Goal: Register for event/course

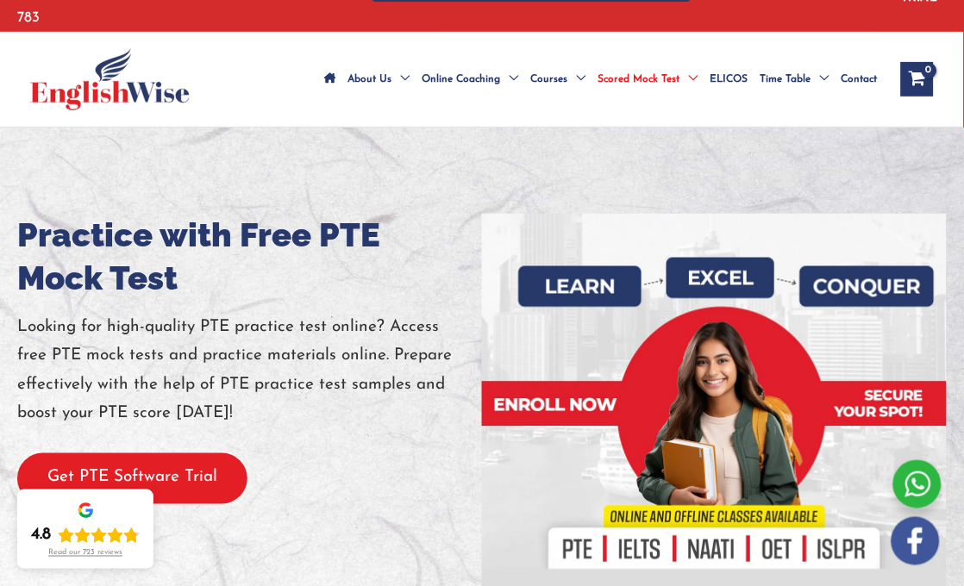
scroll to position [96, 0]
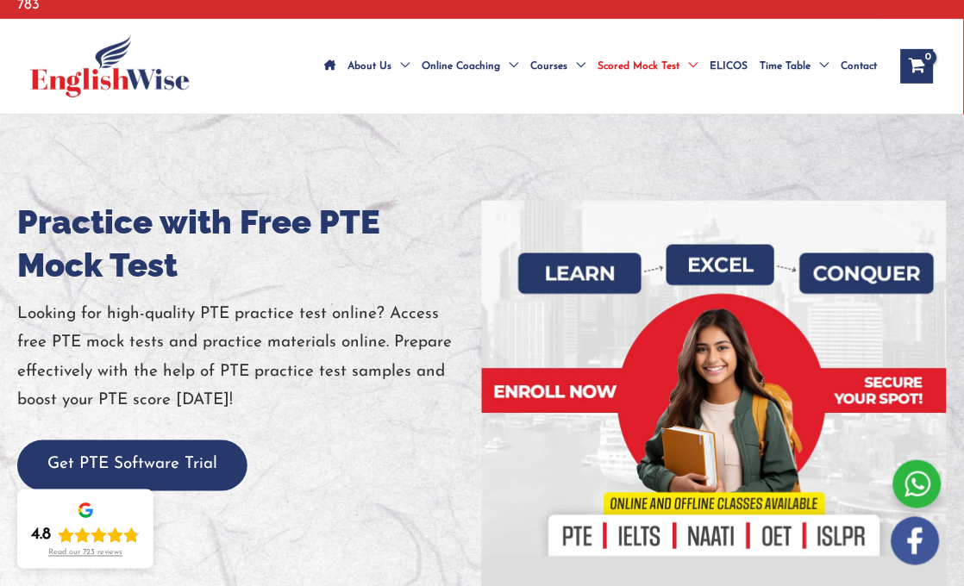
click at [566, 496] on div at bounding box center [714, 395] width 465 height 388
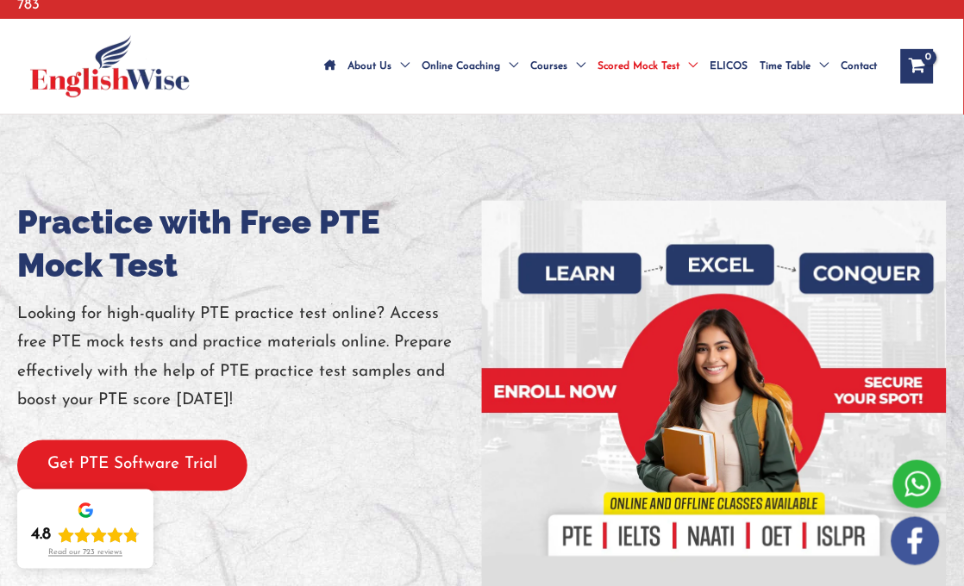
click at [158, 440] on button "Get PTE Software Trial" at bounding box center [132, 465] width 230 height 51
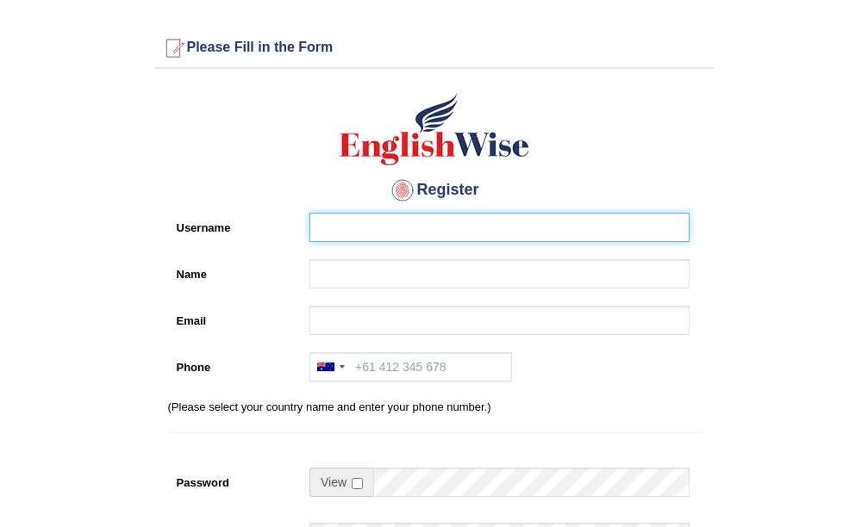
click at [372, 234] on input "Username" at bounding box center [499, 227] width 380 height 29
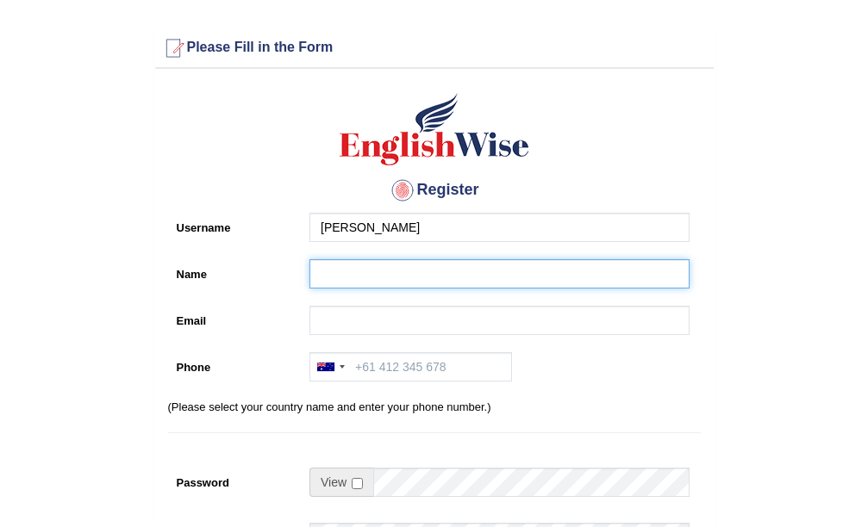
click at [344, 275] on input "Name" at bounding box center [499, 273] width 380 height 29
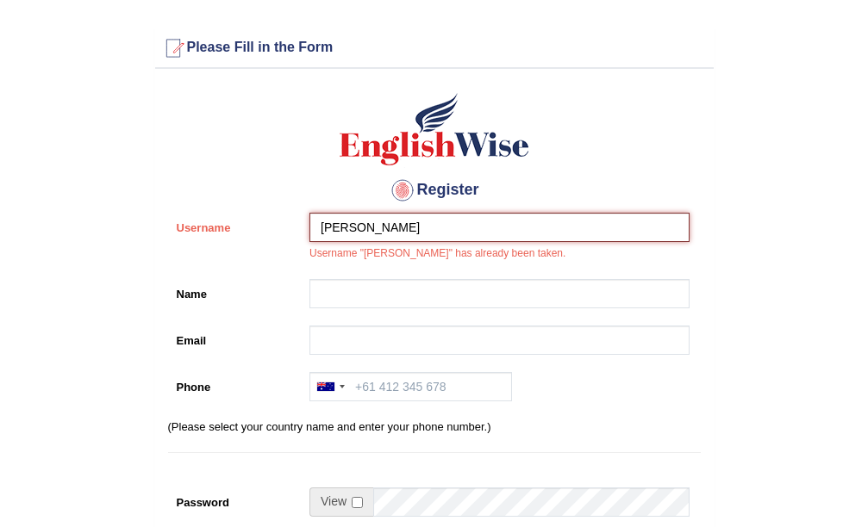
click at [375, 229] on input "saloni" at bounding box center [499, 227] width 380 height 29
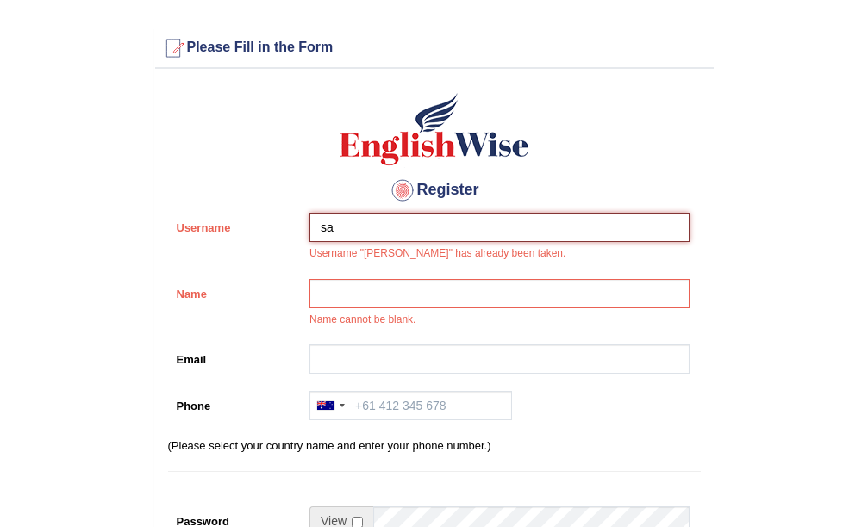
type input "s"
type input "sharmashivani3332@gmail.com"
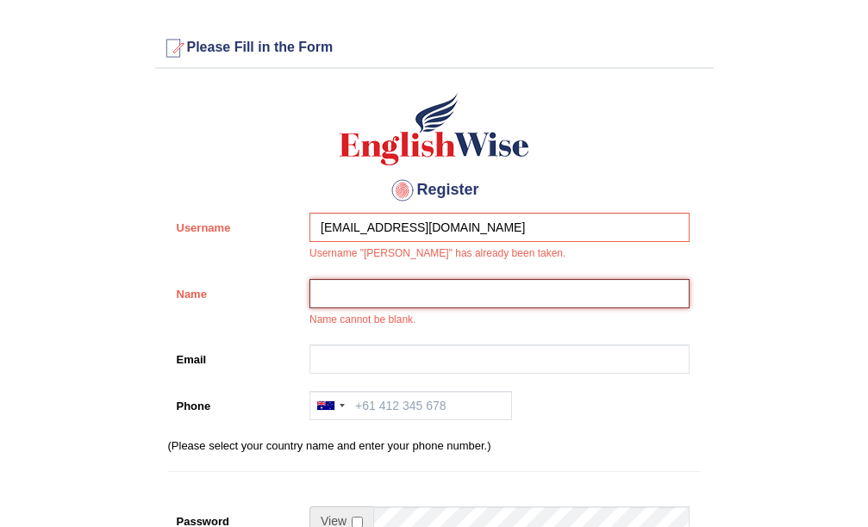
click at [426, 290] on input "Name" at bounding box center [499, 293] width 380 height 29
type input "[PERSON_NAME]"
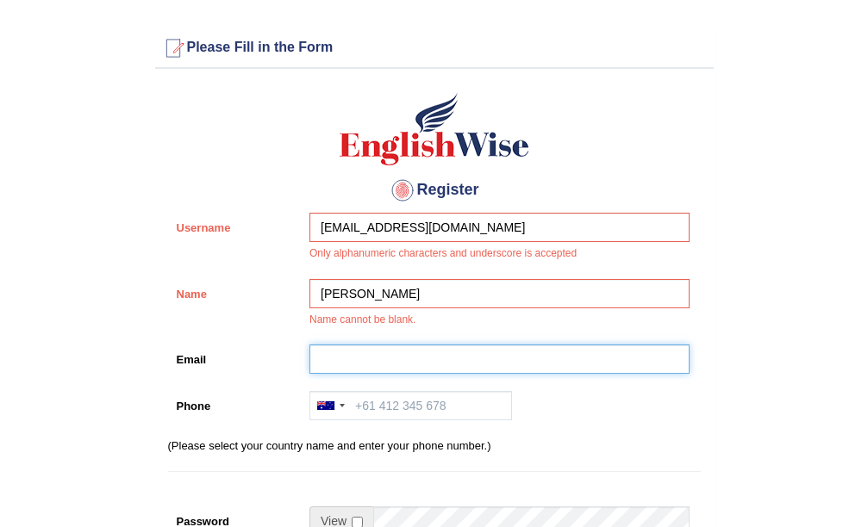
click at [321, 361] on input "Email" at bounding box center [499, 359] width 380 height 29
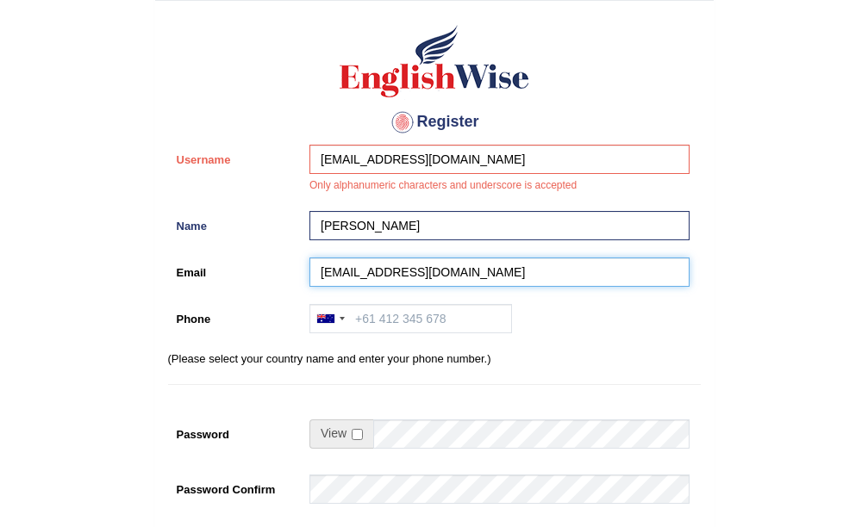
scroll to position [172, 0]
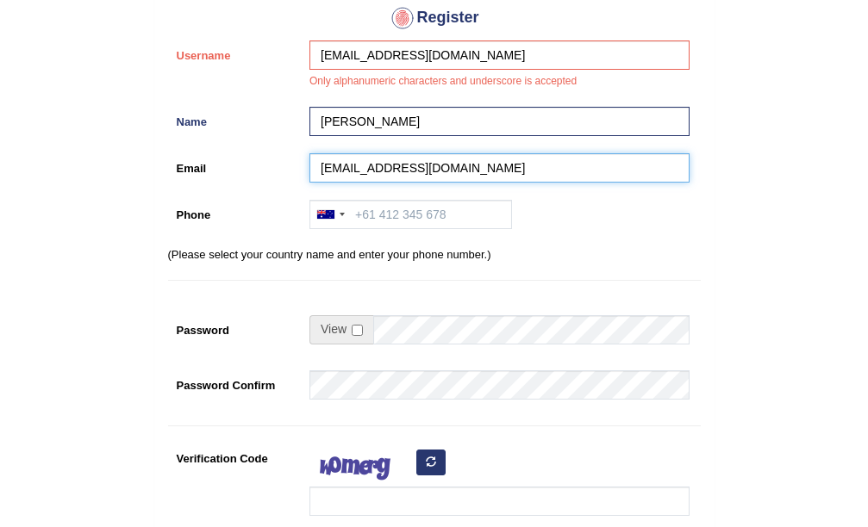
type input "[EMAIL_ADDRESS][DOMAIN_NAME]"
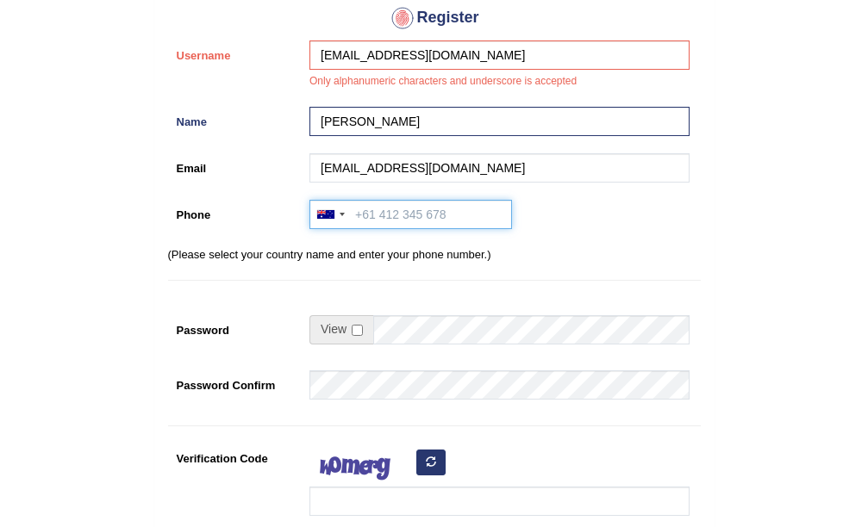
click at [396, 213] on input "Phone" at bounding box center [410, 214] width 203 height 29
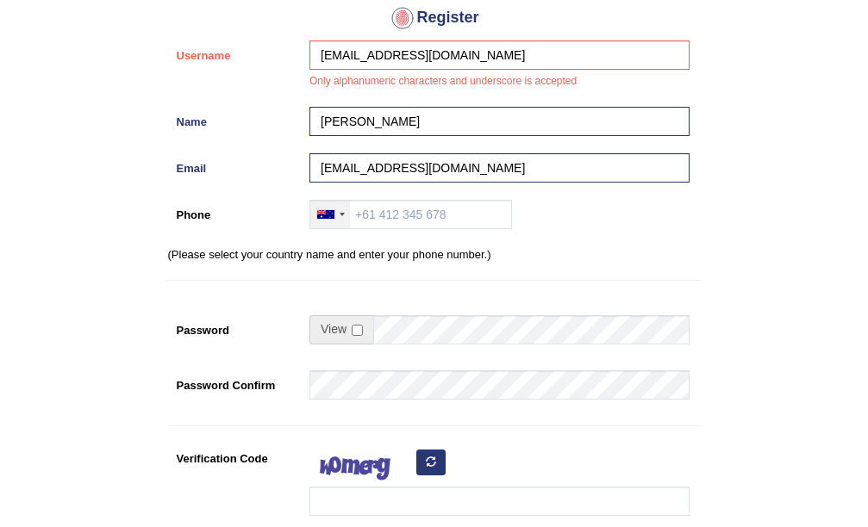
click at [339, 214] on div at bounding box center [330, 215] width 40 height 28
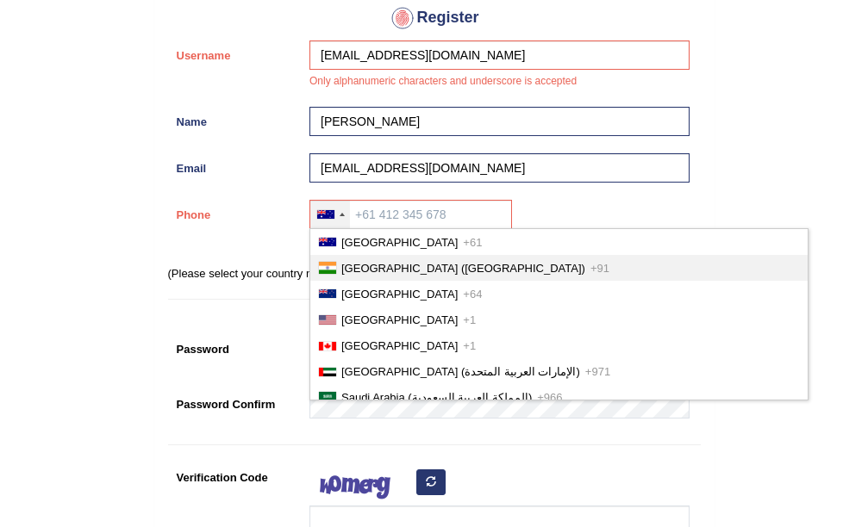
click at [360, 275] on li "India (भारत) +91" at bounding box center [558, 268] width 497 height 26
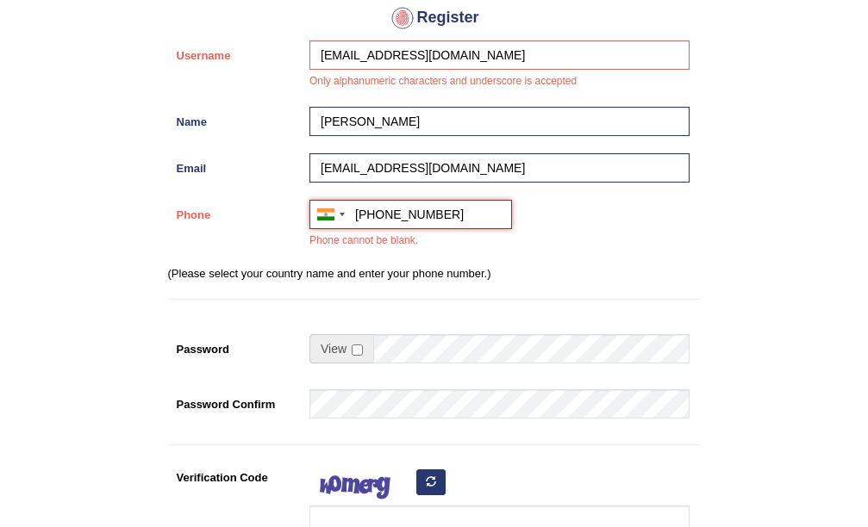
type input "+919728601511"
click at [364, 346] on span at bounding box center [341, 348] width 64 height 29
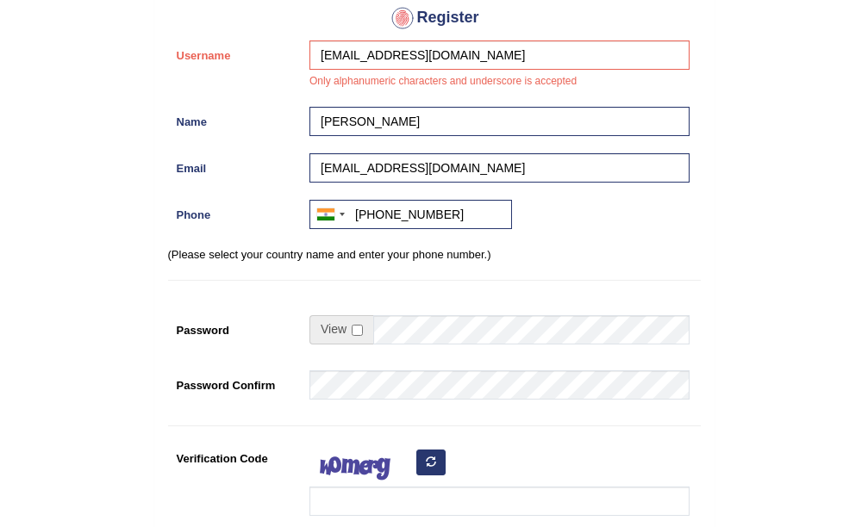
click at [383, 346] on td at bounding box center [499, 334] width 380 height 38
click at [356, 321] on span at bounding box center [341, 329] width 64 height 29
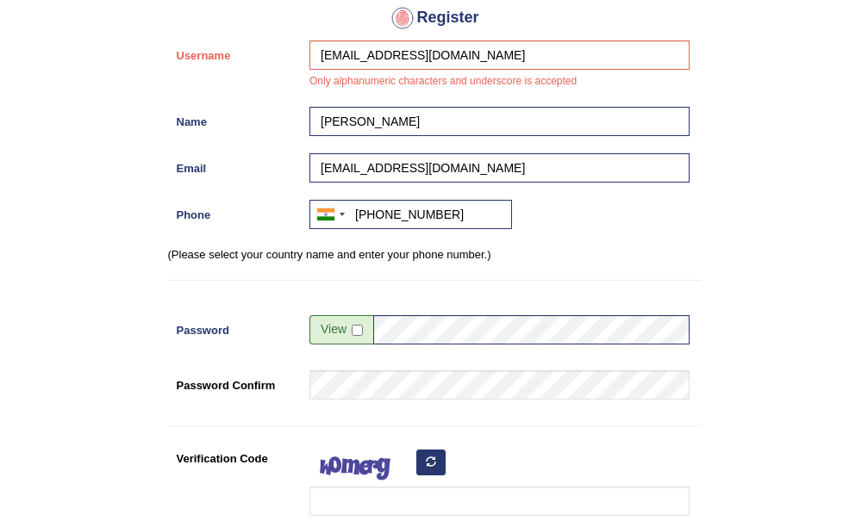
click at [340, 334] on span at bounding box center [341, 329] width 64 height 29
click at [340, 328] on span at bounding box center [341, 329] width 64 height 29
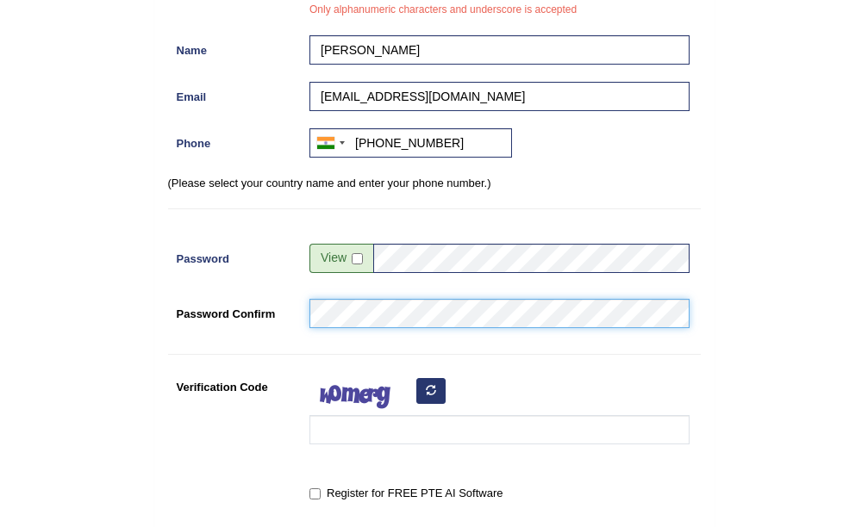
scroll to position [345, 0]
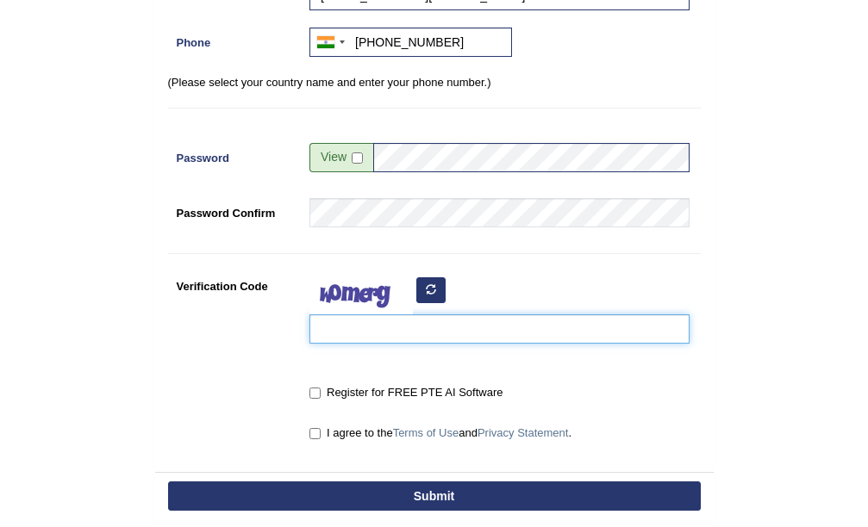
click at [431, 327] on input "Verification Code" at bounding box center [499, 329] width 380 height 29
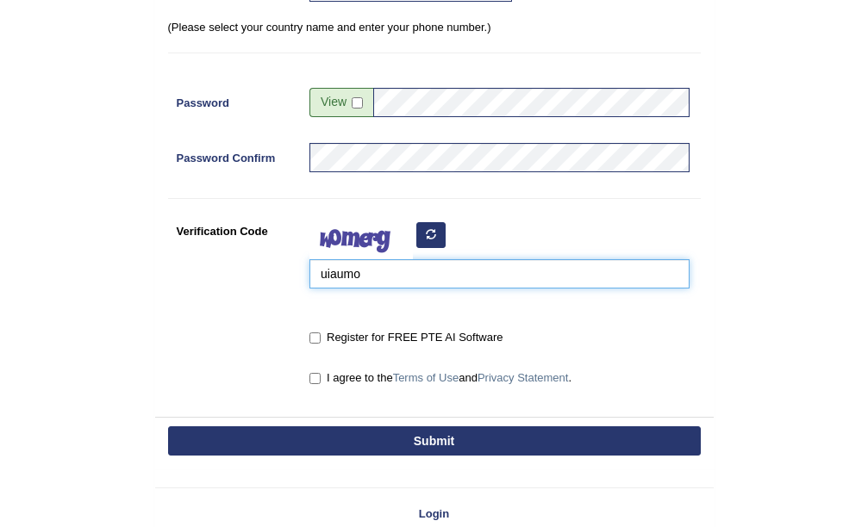
scroll to position [431, 0]
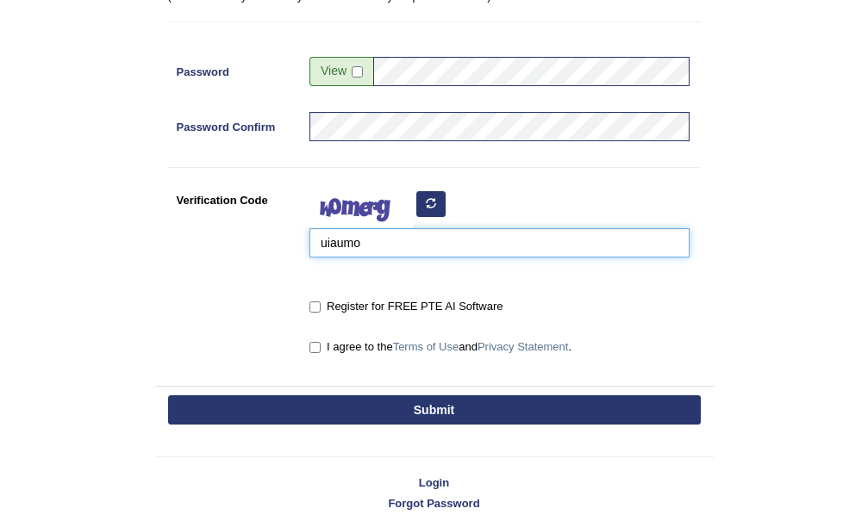
type input "uiaumo"
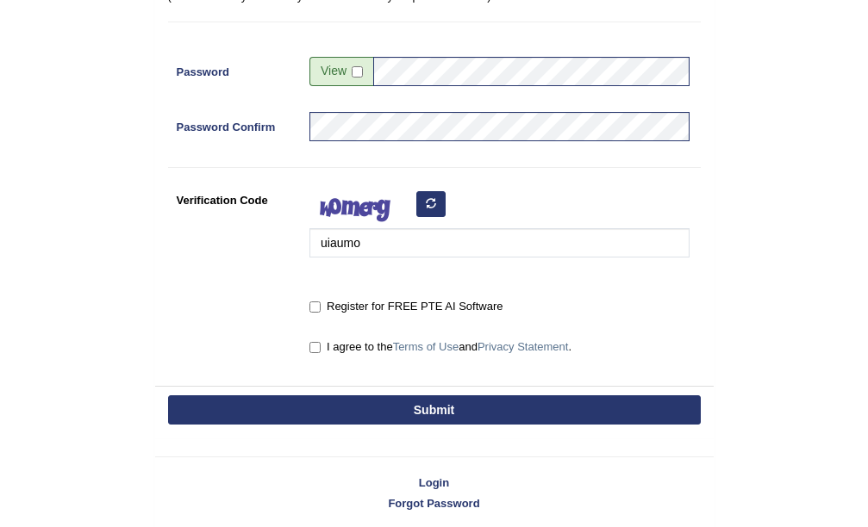
click at [393, 349] on label "I agree to the Terms of Use and Privacy Statement ." at bounding box center [440, 347] width 262 height 17
click at [321, 349] on input "I agree to the Terms of Use and Privacy Statement ." at bounding box center [314, 347] width 11 height 11
checkbox input "true"
click at [383, 418] on button "Submit" at bounding box center [434, 410] width 533 height 29
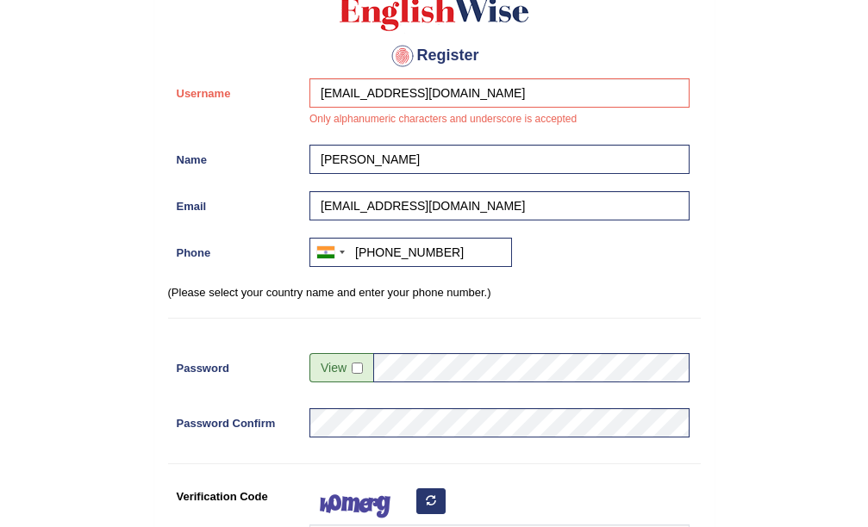
scroll to position [107, 0]
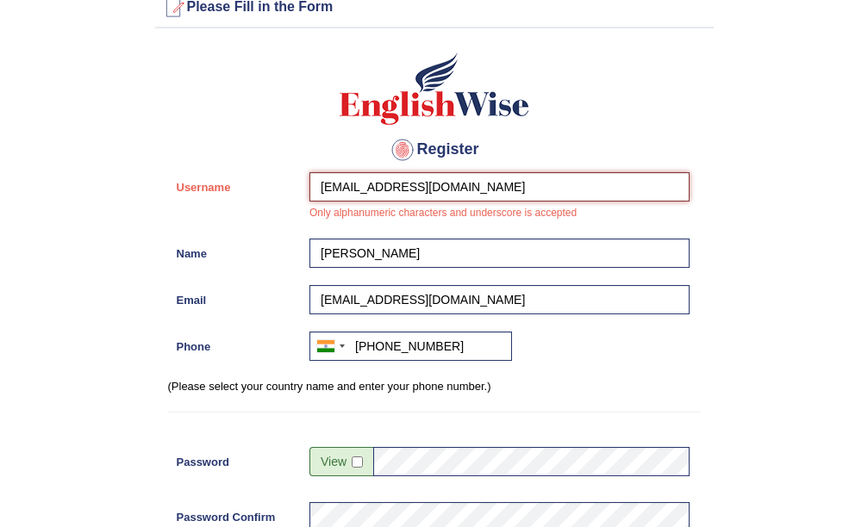
click at [510, 196] on input "sharmashivani3332@gmail.com" at bounding box center [499, 186] width 380 height 29
type input "s"
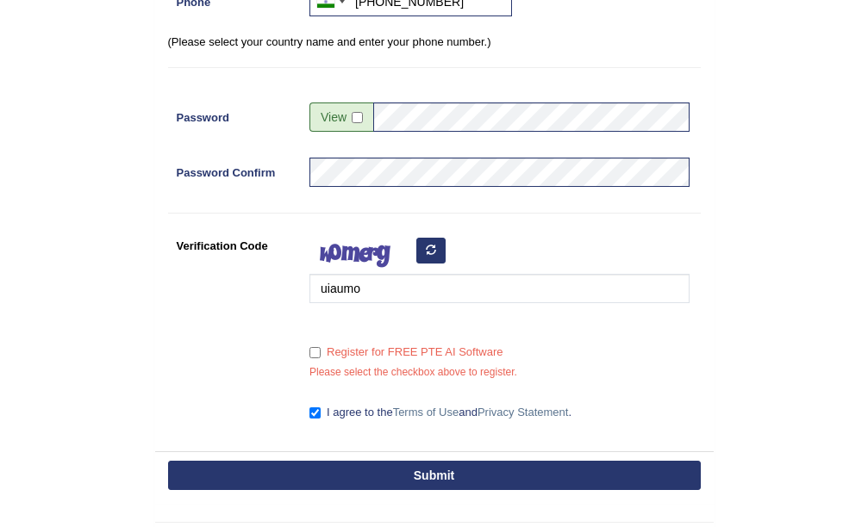
scroll to position [589, 0]
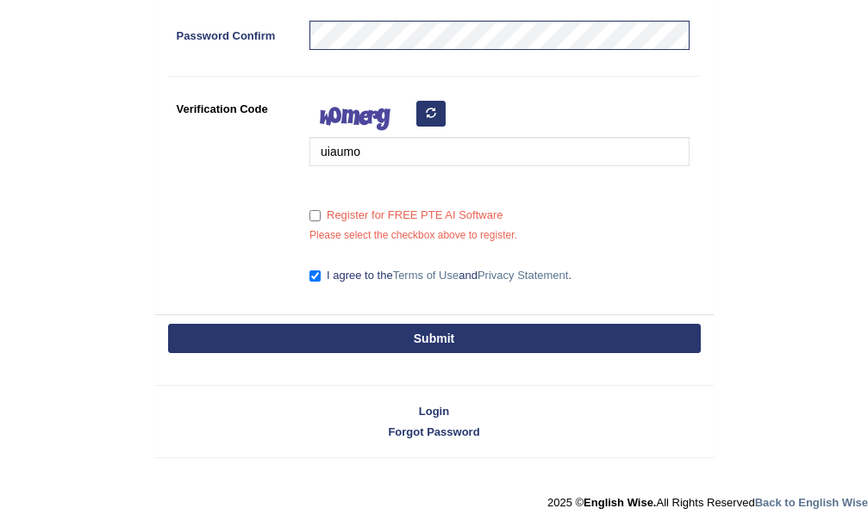
type input "[PERSON_NAME]"
click at [466, 342] on button "Submit" at bounding box center [434, 338] width 533 height 29
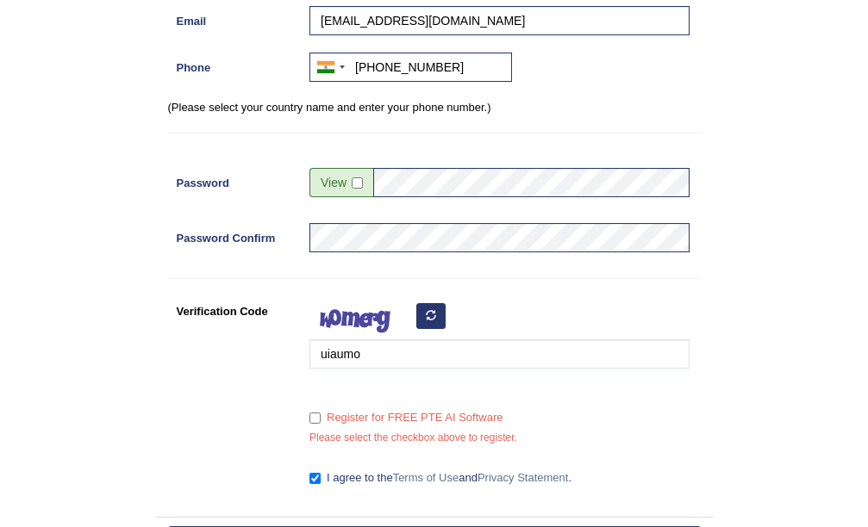
scroll to position [538, 0]
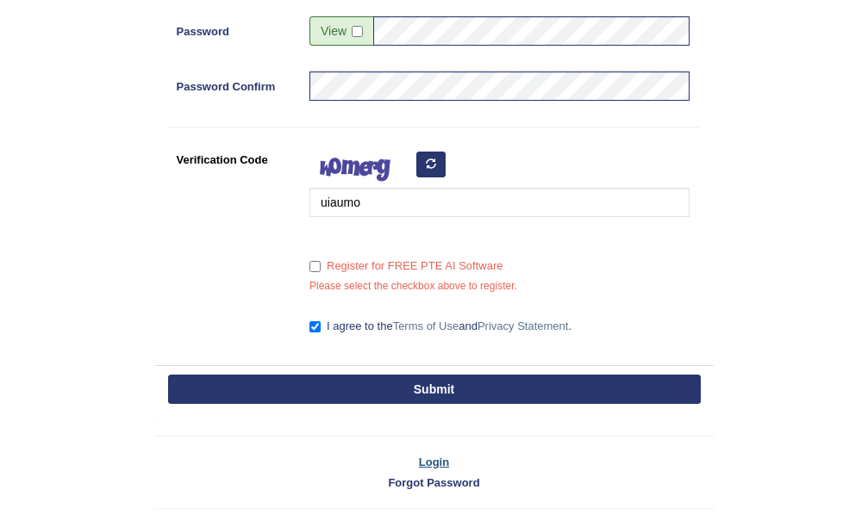
click at [434, 455] on link "Login" at bounding box center [434, 462] width 558 height 16
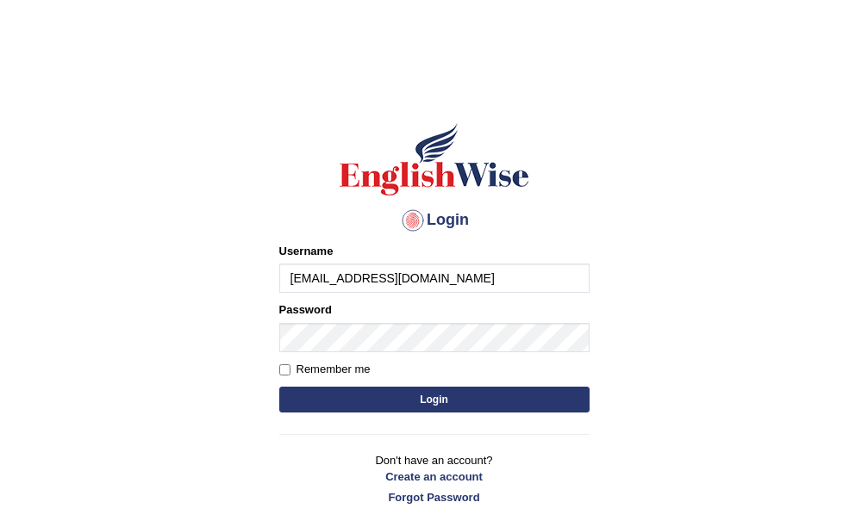
type input "[EMAIL_ADDRESS][DOMAIN_NAME]"
click at [279, 370] on input "Remember me" at bounding box center [284, 370] width 11 height 11
checkbox input "true"
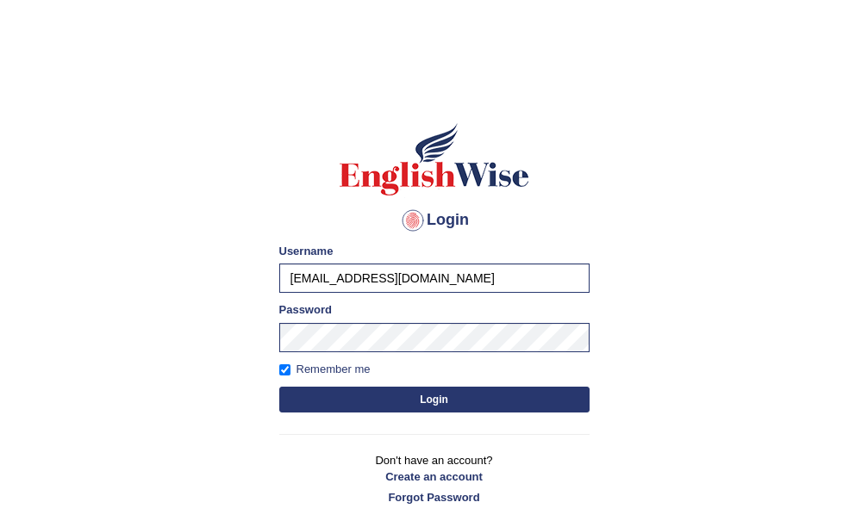
click at [396, 402] on button "Login" at bounding box center [434, 400] width 310 height 26
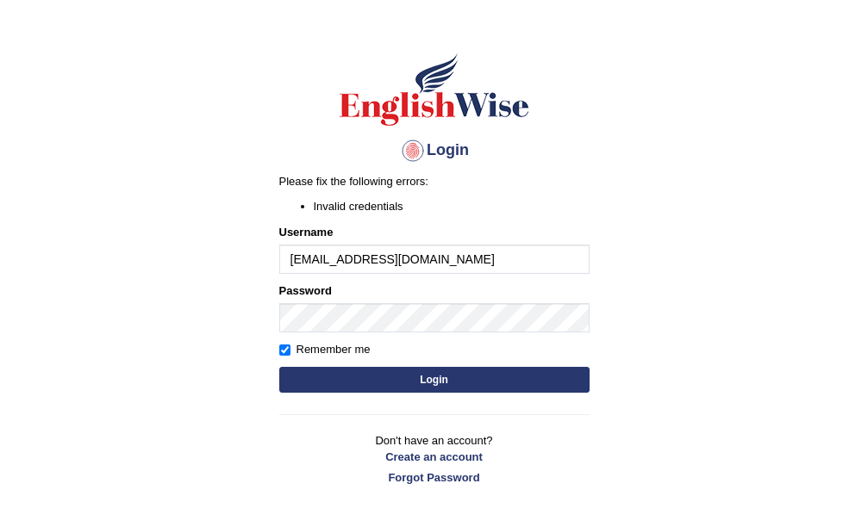
scroll to position [147, 0]
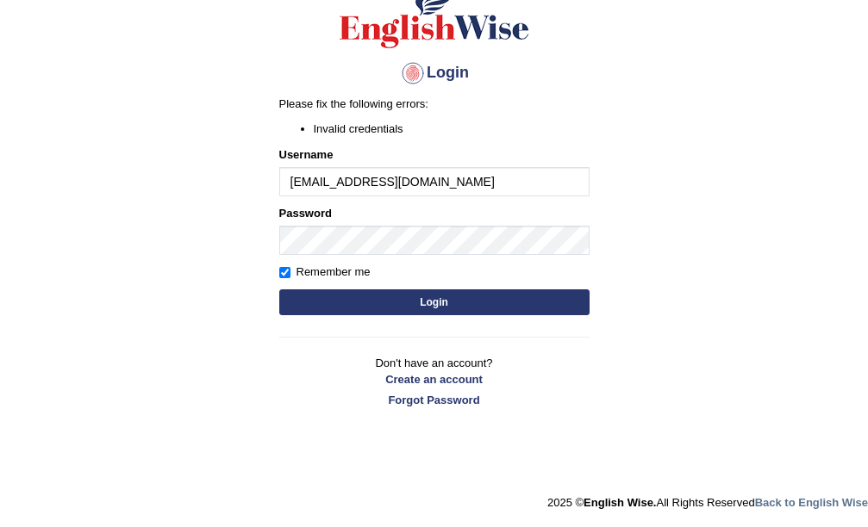
click at [455, 304] on button "Login" at bounding box center [434, 303] width 310 height 26
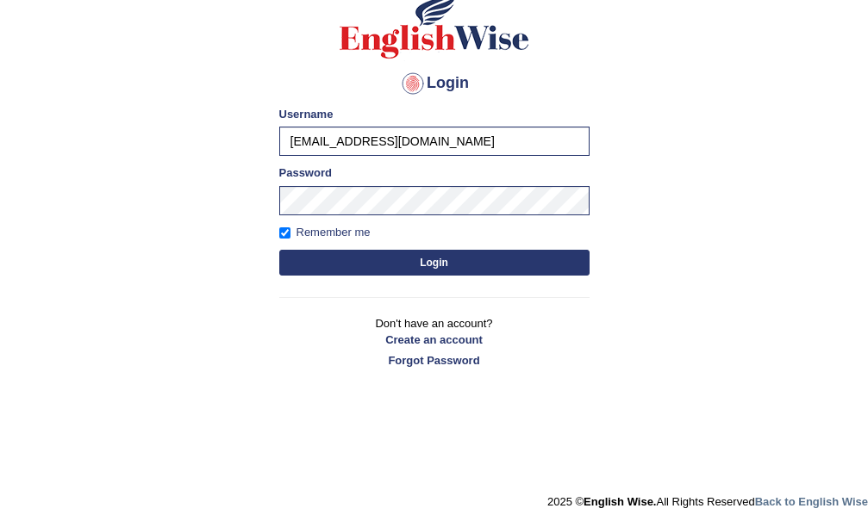
scroll to position [137, 0]
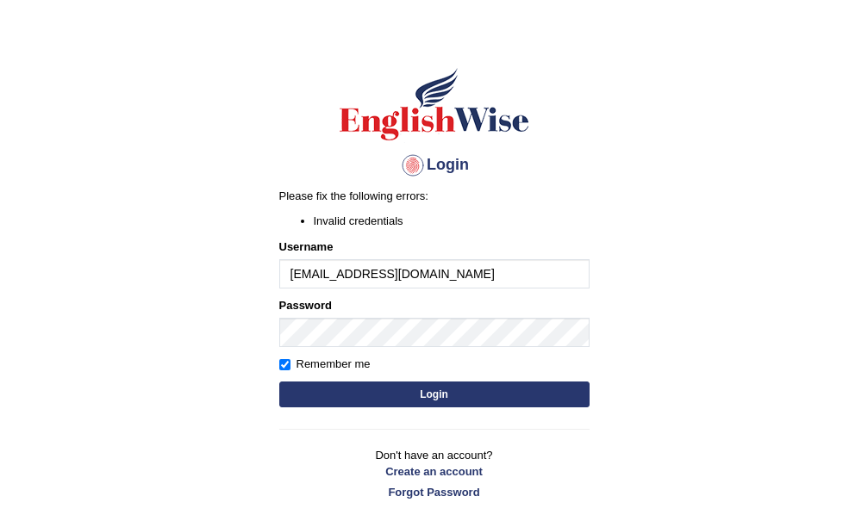
scroll to position [86, 0]
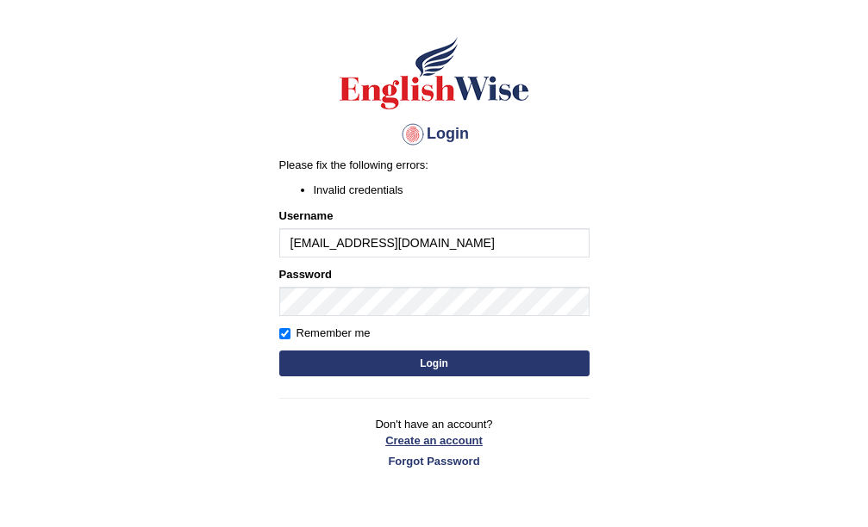
click at [432, 442] on link "Create an account" at bounding box center [434, 441] width 310 height 16
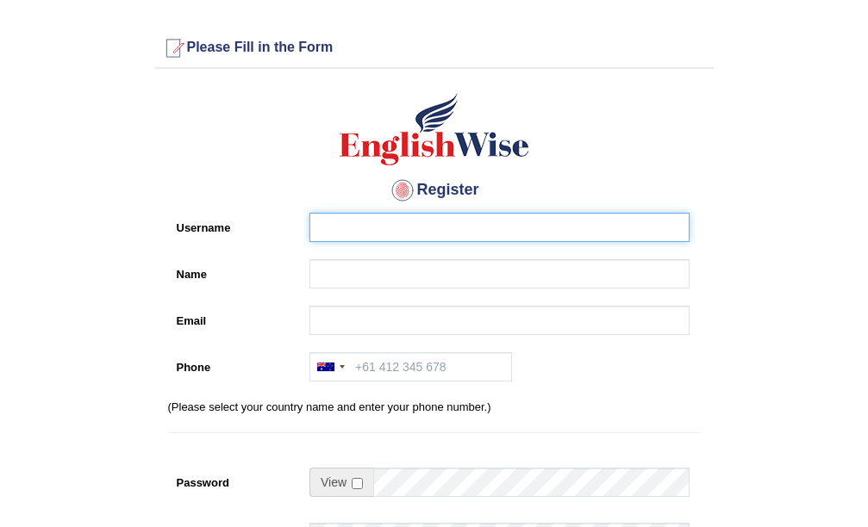
click at [363, 231] on input "Username" at bounding box center [499, 227] width 380 height 29
type input "[EMAIL_ADDRESS][DOMAIN_NAME]"
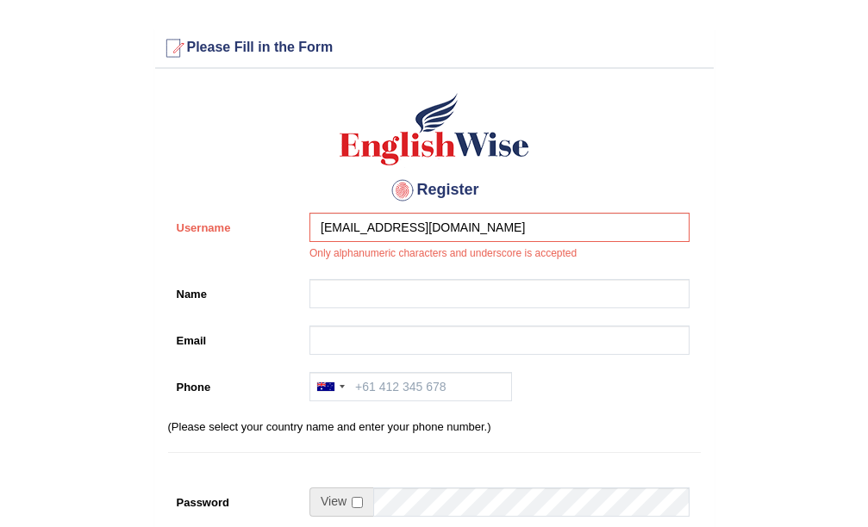
click at [365, 272] on div "Register Username sharmashivani3332@gmail.com Only alphanumeric characters and …" at bounding box center [434, 447] width 558 height 739
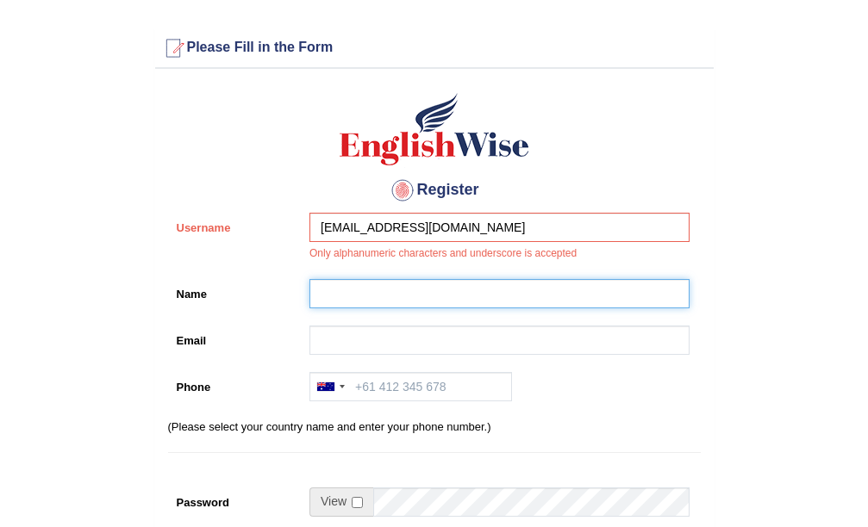
click at [430, 302] on input "Name" at bounding box center [499, 293] width 380 height 29
type input "[PERSON_NAME]"
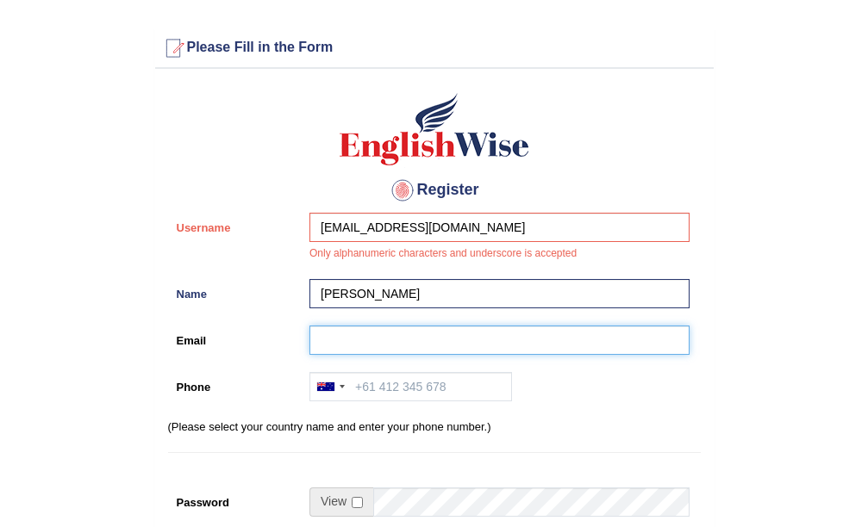
click at [353, 345] on input "Email" at bounding box center [499, 340] width 380 height 29
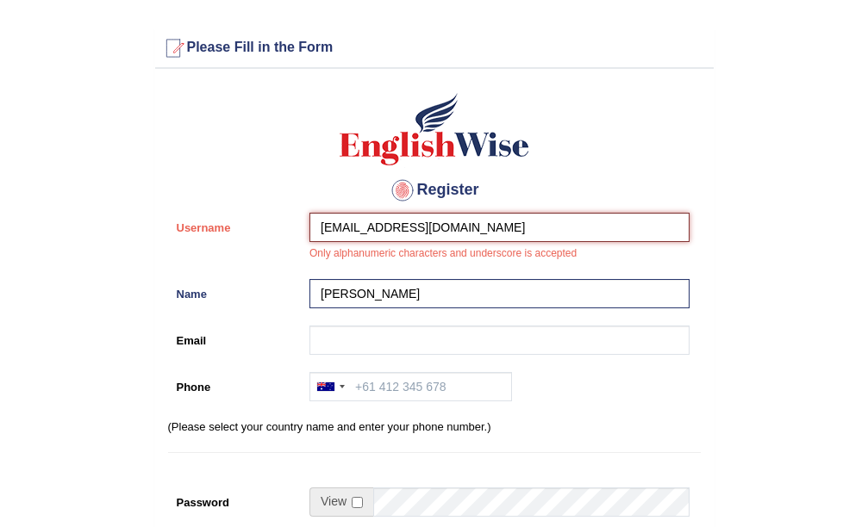
click at [574, 228] on input "[EMAIL_ADDRESS][DOMAIN_NAME]" at bounding box center [499, 227] width 380 height 29
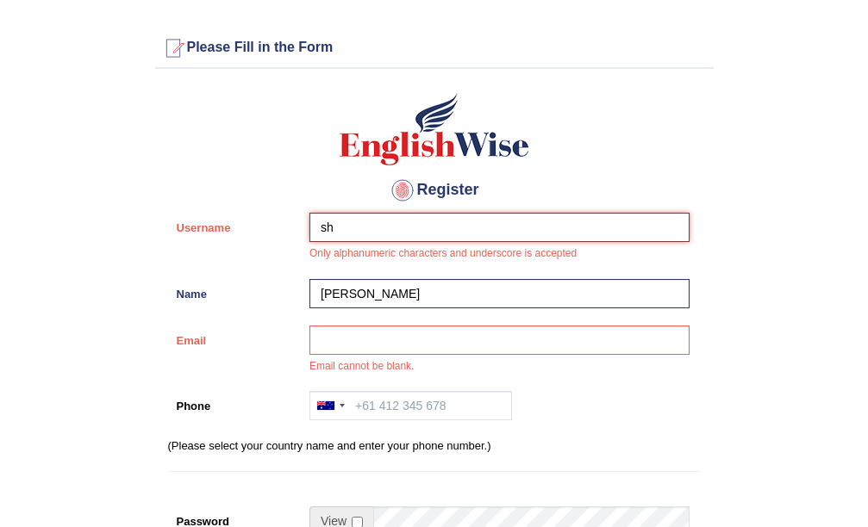
type input "s"
type input "[PERSON_NAME]"
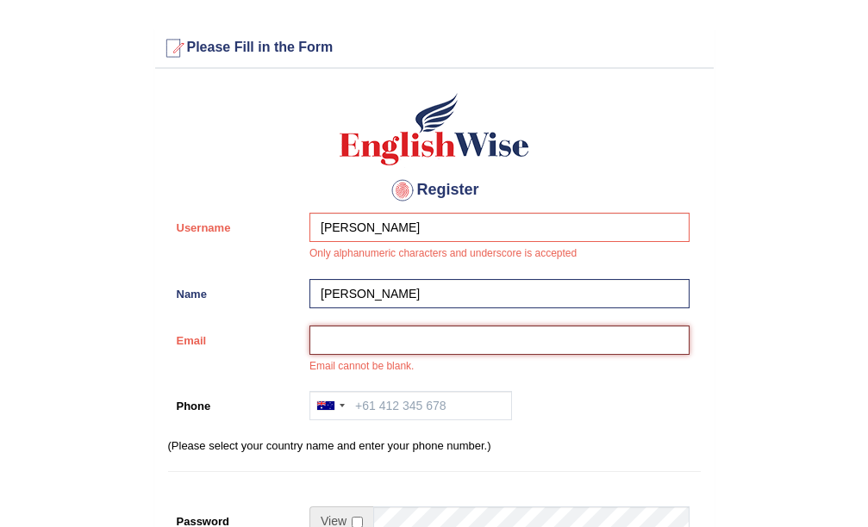
click at [386, 327] on input "Email" at bounding box center [499, 340] width 380 height 29
type input "sharmashivani3332@gmail.com"
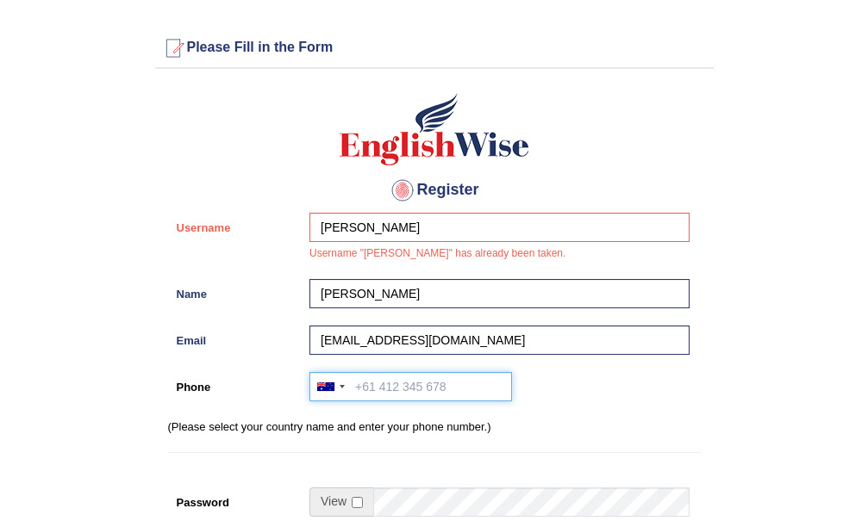
click at [440, 390] on input "Phone" at bounding box center [410, 386] width 203 height 29
click at [406, 384] on input "Phone" at bounding box center [410, 386] width 203 height 29
click at [340, 380] on div at bounding box center [330, 387] width 40 height 28
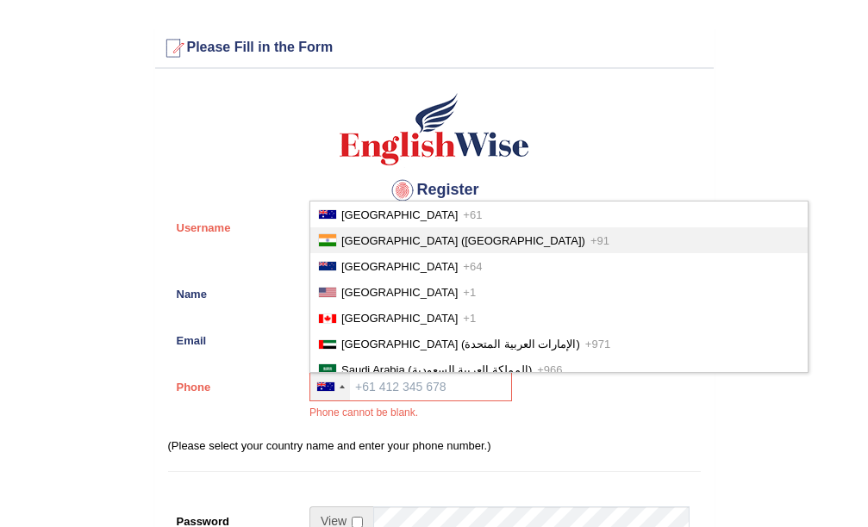
click at [384, 241] on span "India (भारत)" at bounding box center [463, 240] width 244 height 13
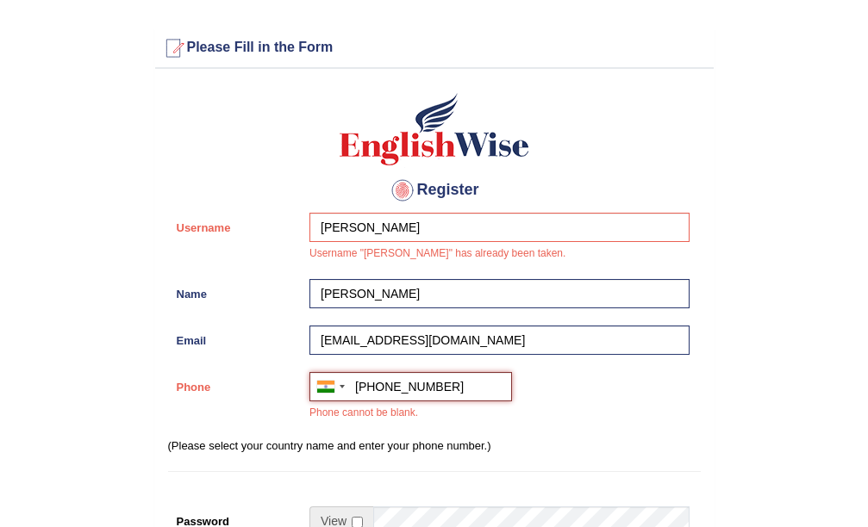
type input "+919728601511"
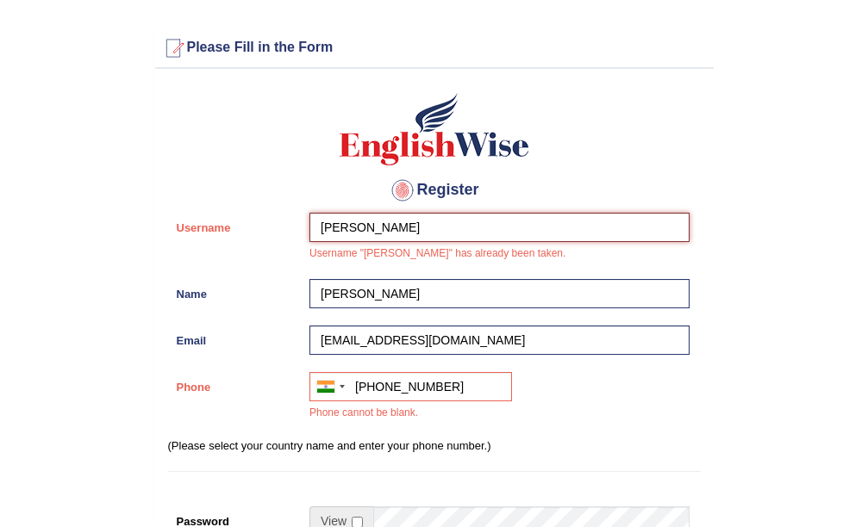
click at [380, 215] on input "[PERSON_NAME]" at bounding box center [499, 227] width 380 height 29
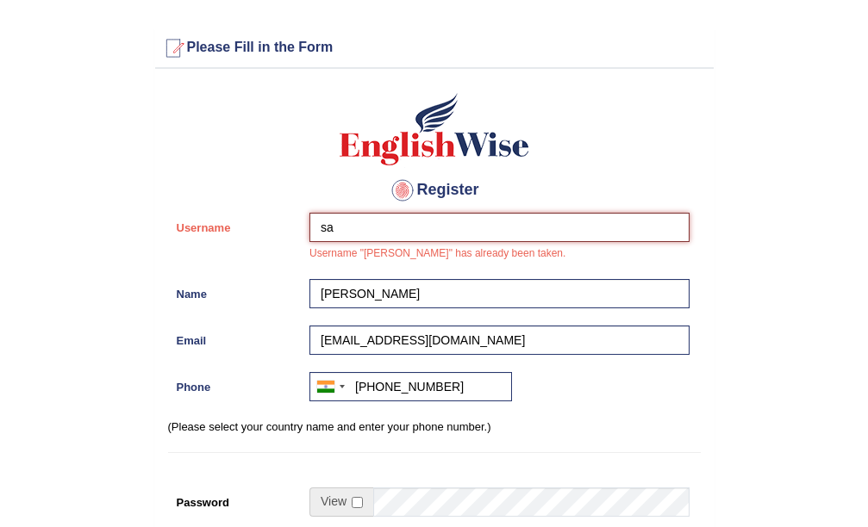
type input "s"
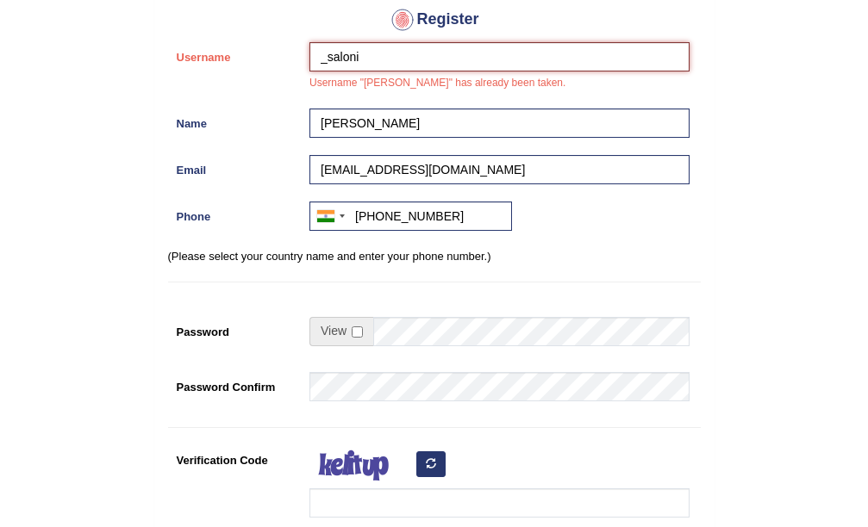
scroll to position [172, 0]
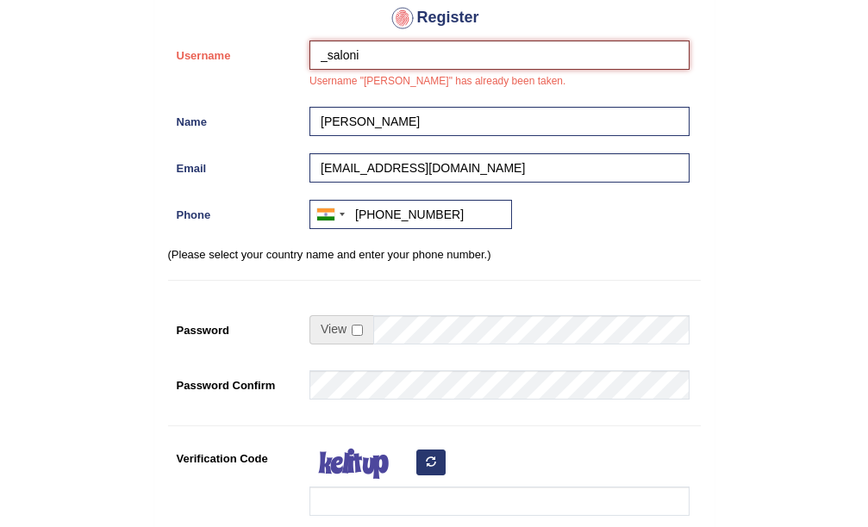
type input "_saloni"
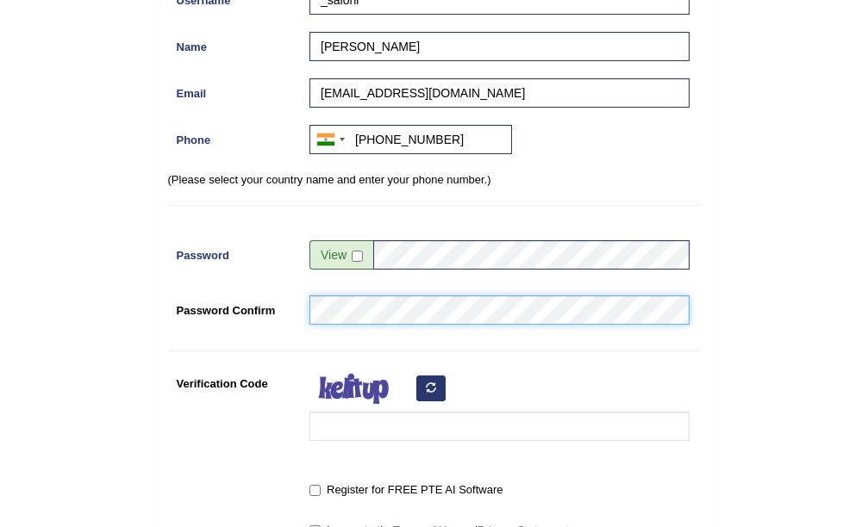
scroll to position [259, 0]
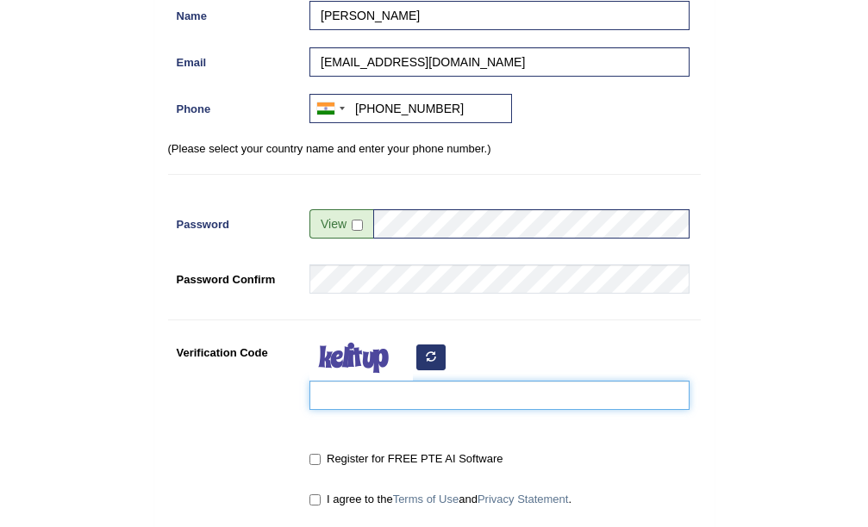
click at [458, 407] on input "Verification Code" at bounding box center [499, 395] width 380 height 29
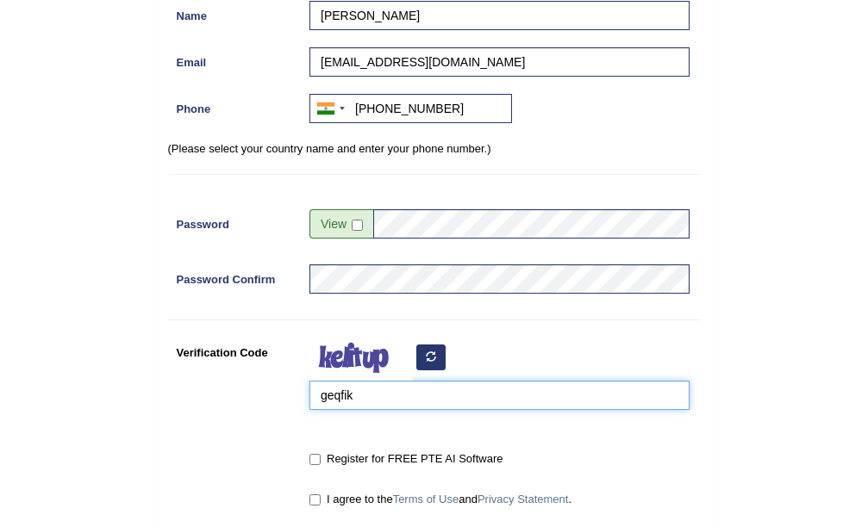
scroll to position [345, 0]
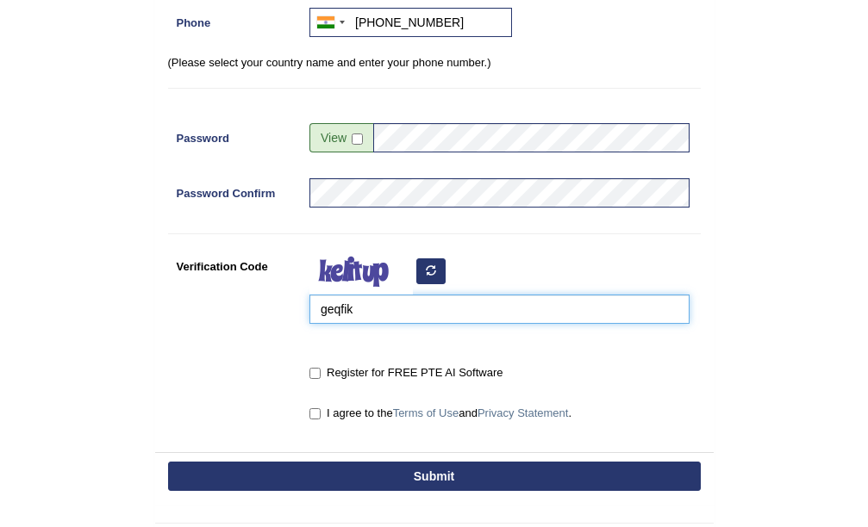
type input "geqfik"
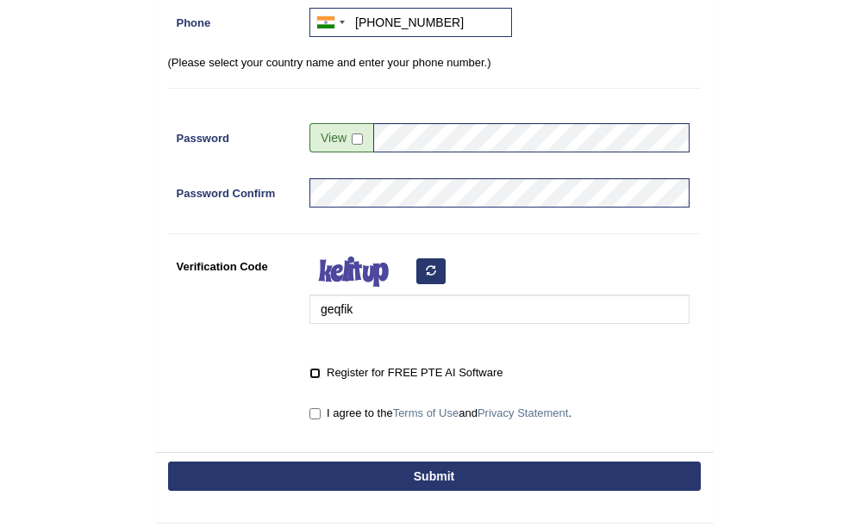
click at [310, 369] on input "Register for FREE PTE AI Software" at bounding box center [314, 373] width 11 height 11
checkbox input "true"
click at [399, 478] on button "Submit" at bounding box center [434, 476] width 533 height 29
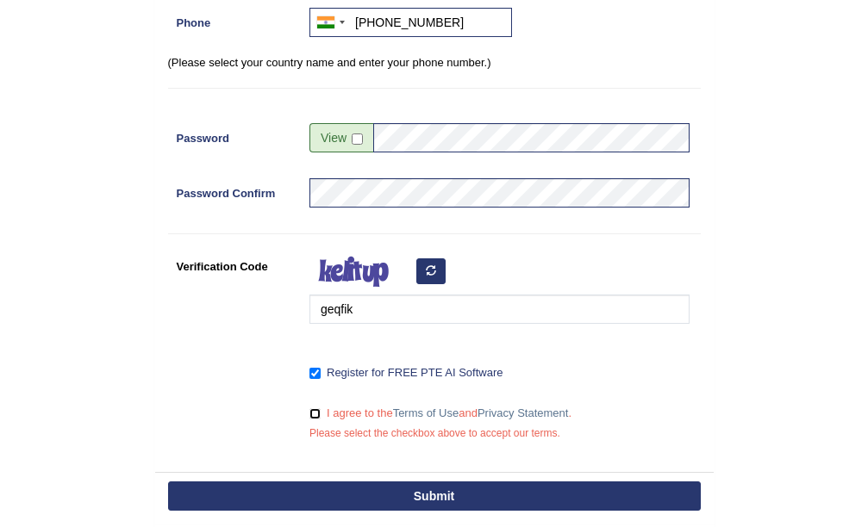
click at [315, 415] on input "I agree to the Terms of Use and Privacy Statement ." at bounding box center [314, 414] width 11 height 11
checkbox input "true"
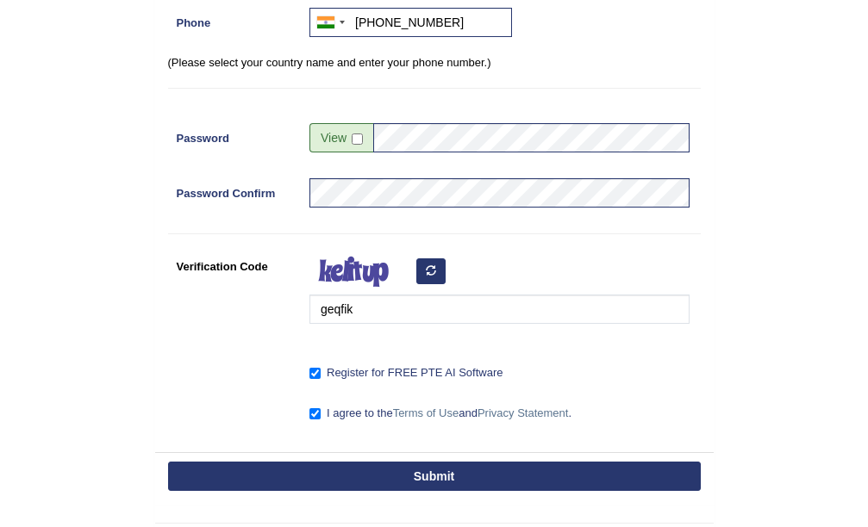
click at [409, 478] on button "Submit" at bounding box center [434, 476] width 533 height 29
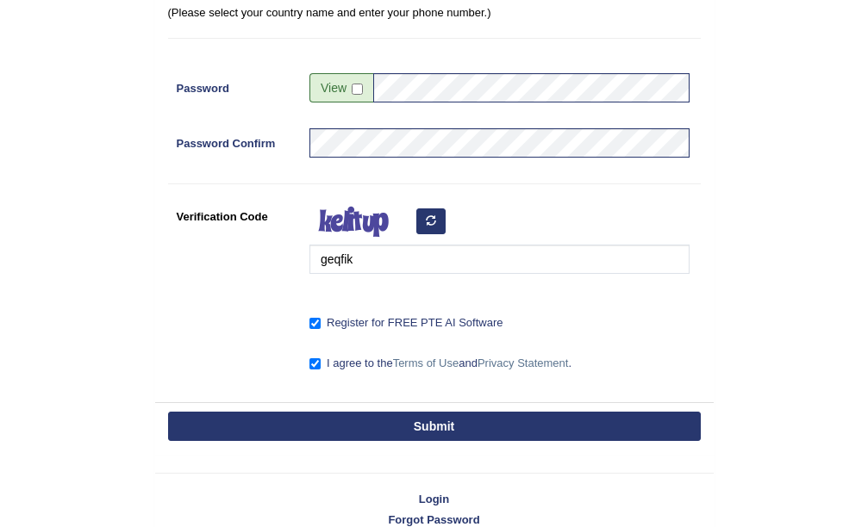
scroll to position [345, 0]
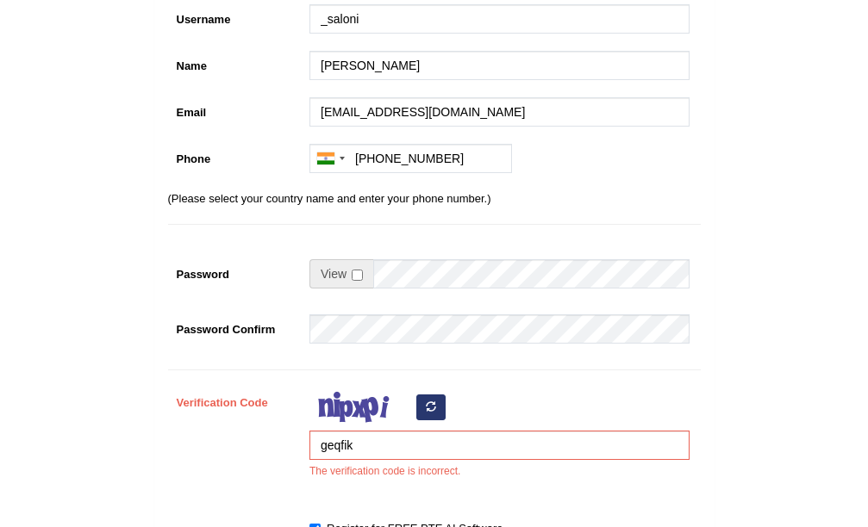
scroll to position [345, 0]
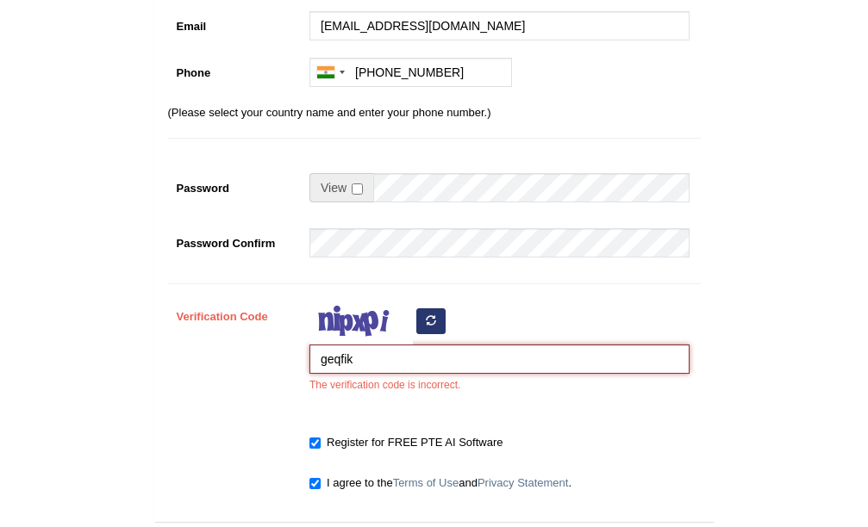
click at [471, 363] on input "geqfik" at bounding box center [499, 359] width 380 height 29
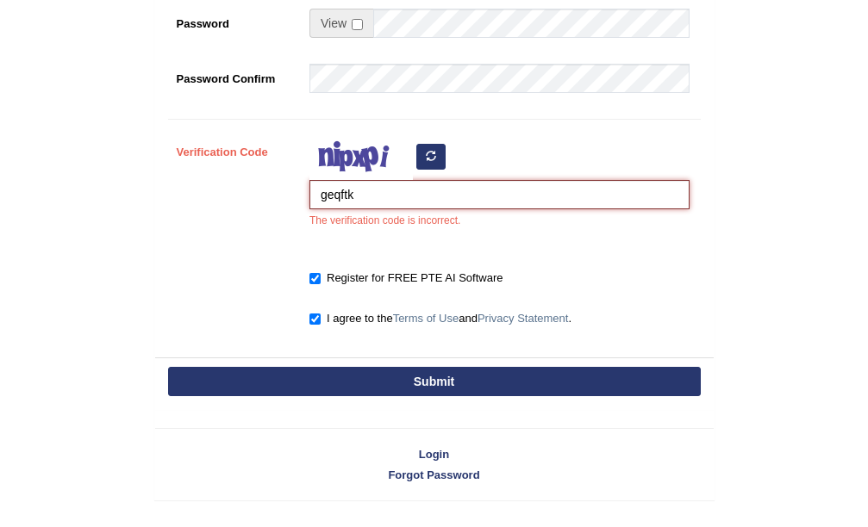
scroll to position [517, 0]
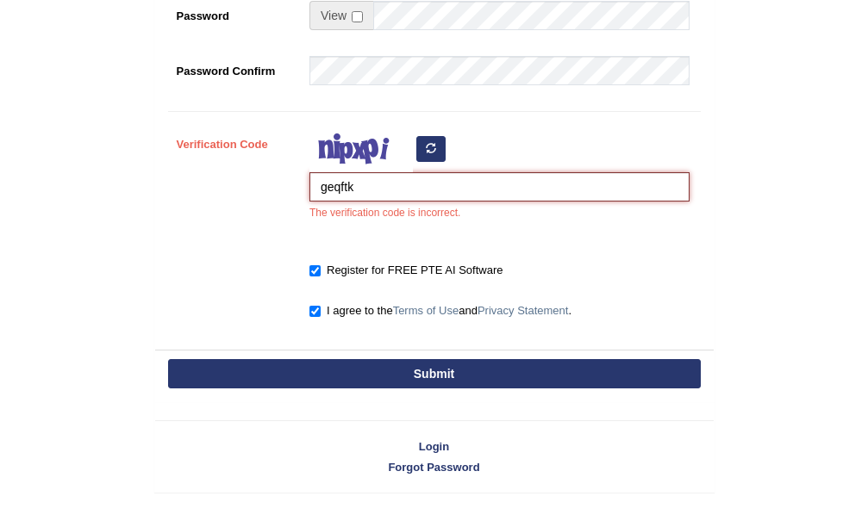
type input "geqftk"
click at [428, 376] on button "Submit" at bounding box center [434, 373] width 533 height 29
type input "[PHONE_NUMBER]"
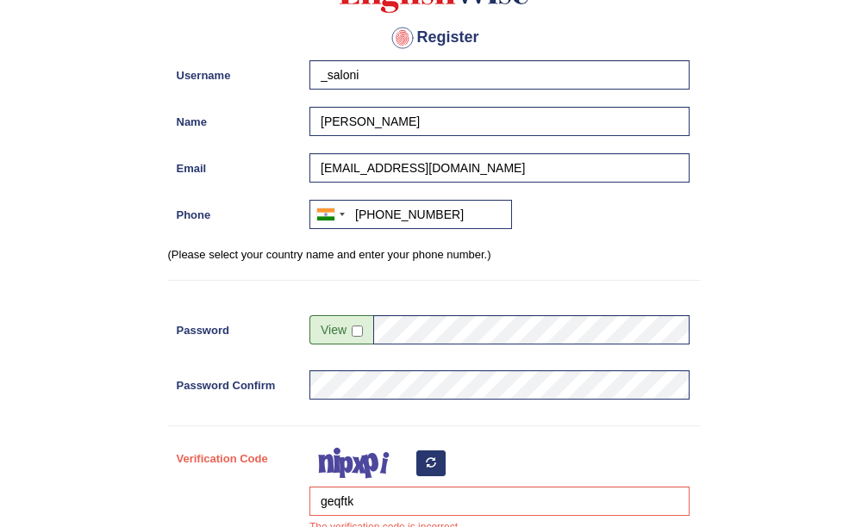
scroll to position [122, 0]
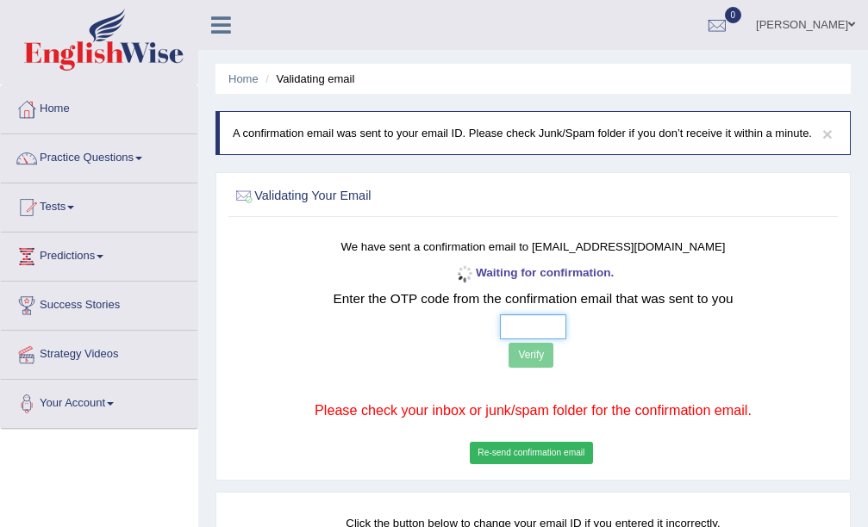
click at [531, 325] on input "text" at bounding box center [533, 327] width 66 height 25
type input "1 7 7 3"
click at [533, 350] on button "Verify" at bounding box center [531, 355] width 45 height 25
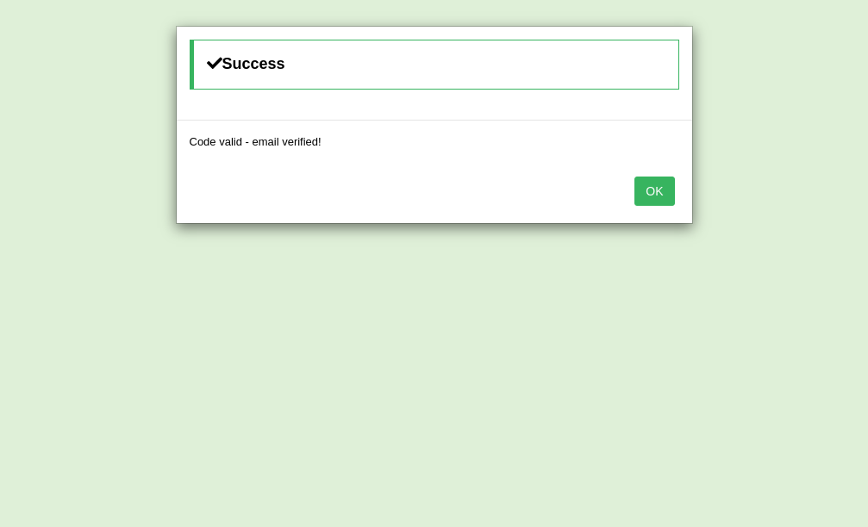
click at [663, 195] on button "OK" at bounding box center [654, 191] width 40 height 29
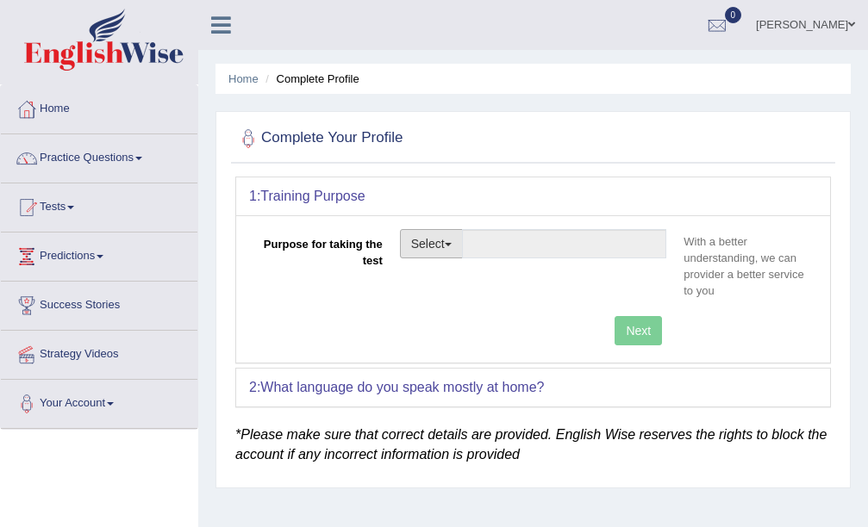
click at [442, 241] on button "Select" at bounding box center [431, 243] width 63 height 29
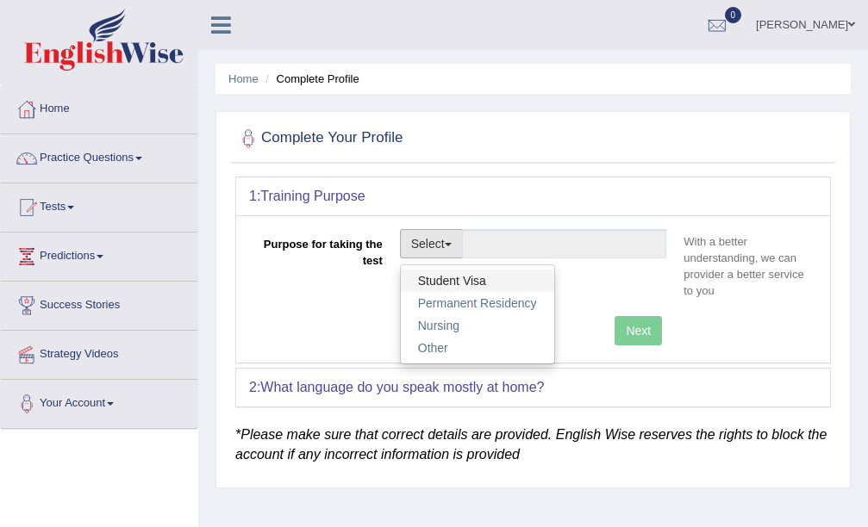
click at [443, 279] on link "Student Visa" at bounding box center [477, 281] width 153 height 22
type input "Student Visa"
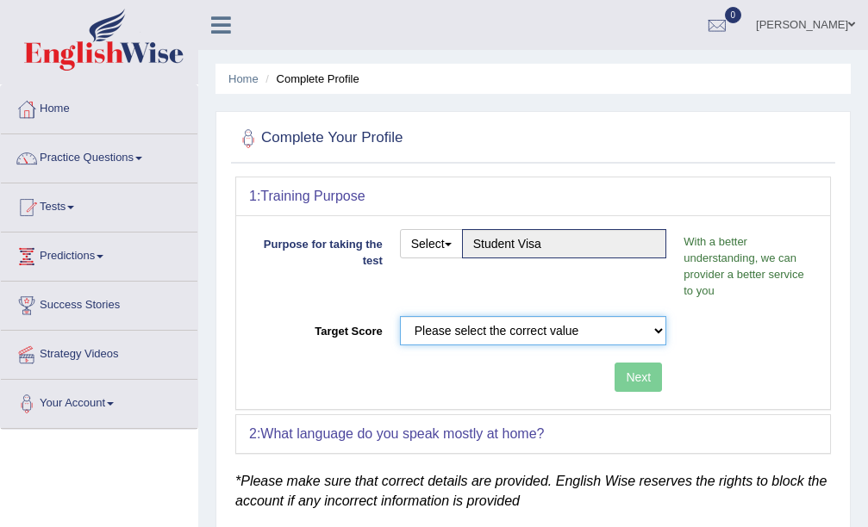
click at [478, 329] on select "Please select the correct value 50 (6 bands) 58 (6.5 bands) 65 (7 bands) 79 (8 …" at bounding box center [533, 330] width 267 height 29
select select "65"
click at [400, 316] on select "Please select the correct value 50 (6 bands) 58 (6.5 bands) 65 (7 bands) 79 (8 …" at bounding box center [533, 330] width 267 height 29
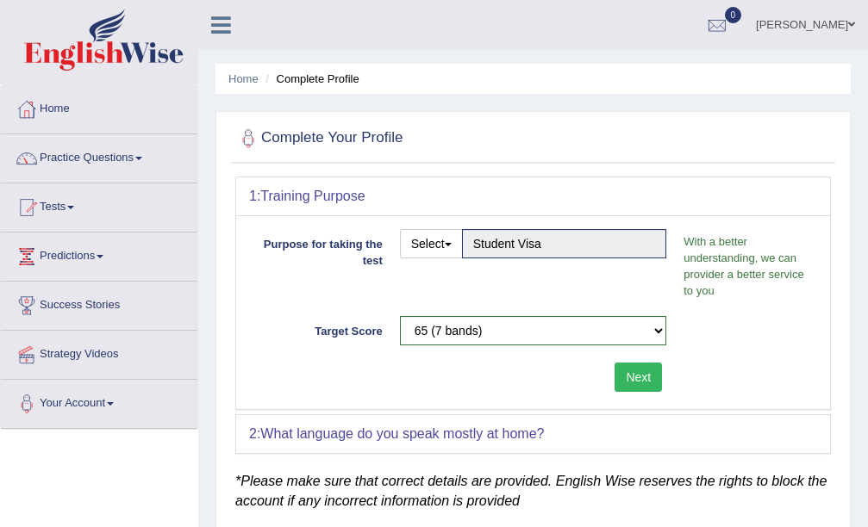
click at [638, 364] on button "Next" at bounding box center [638, 377] width 47 height 29
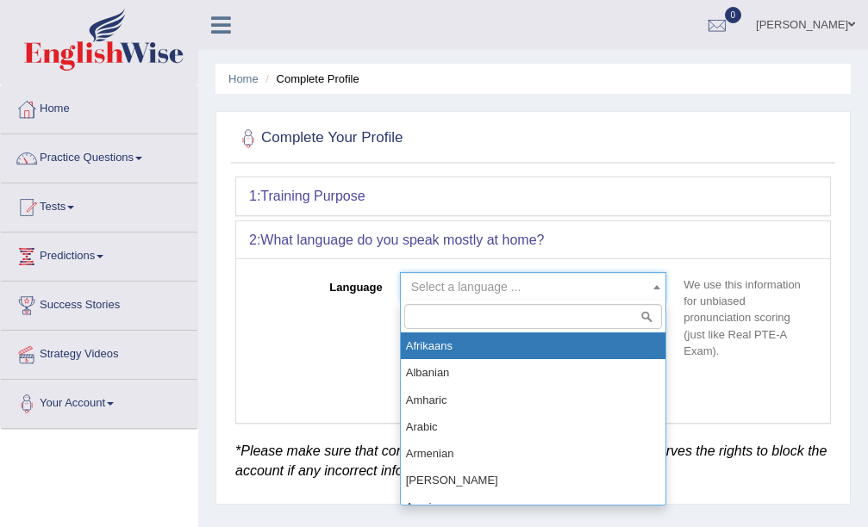
click at [464, 278] on span "Select a language ..." at bounding box center [528, 286] width 234 height 17
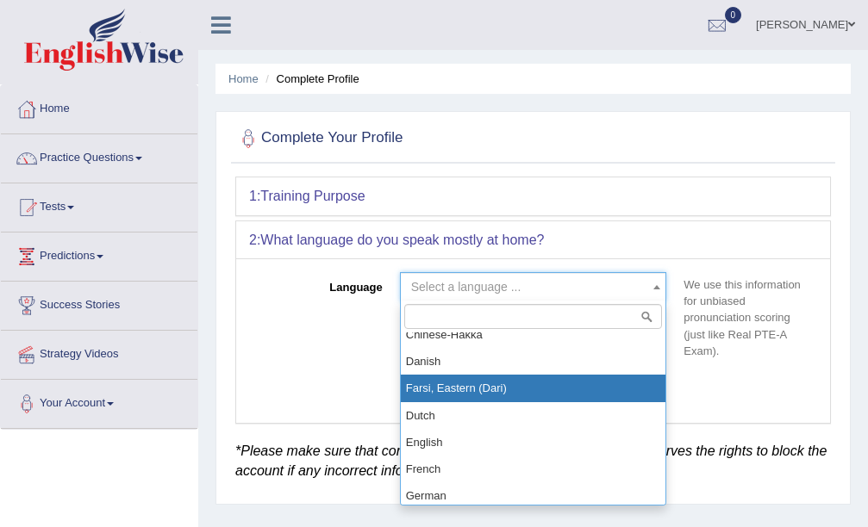
scroll to position [517, 0]
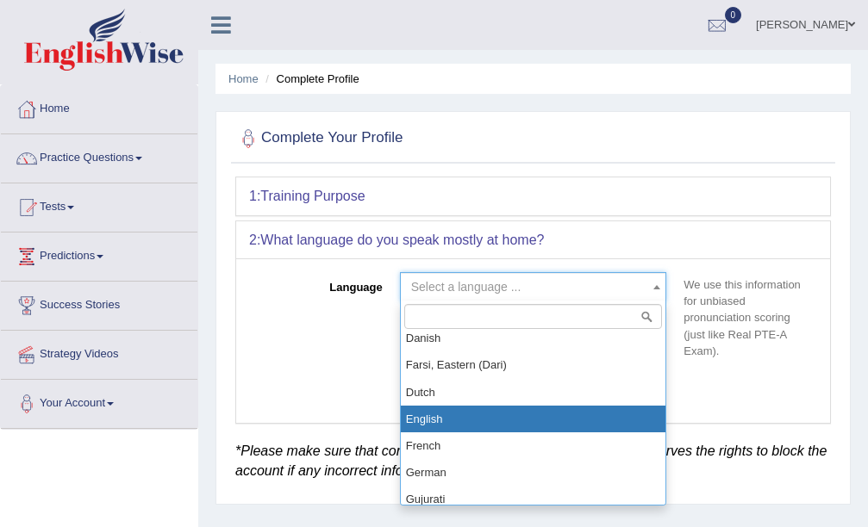
select select "English"
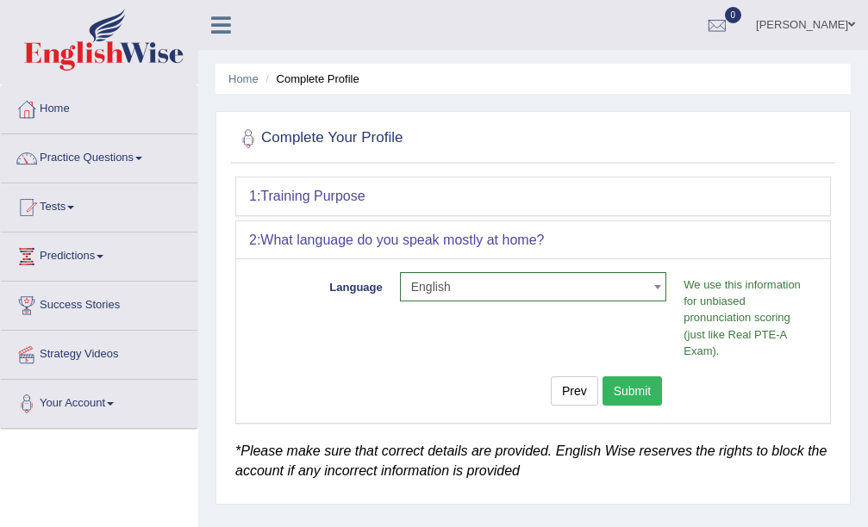
click at [640, 389] on button "Submit" at bounding box center [632, 391] width 60 height 29
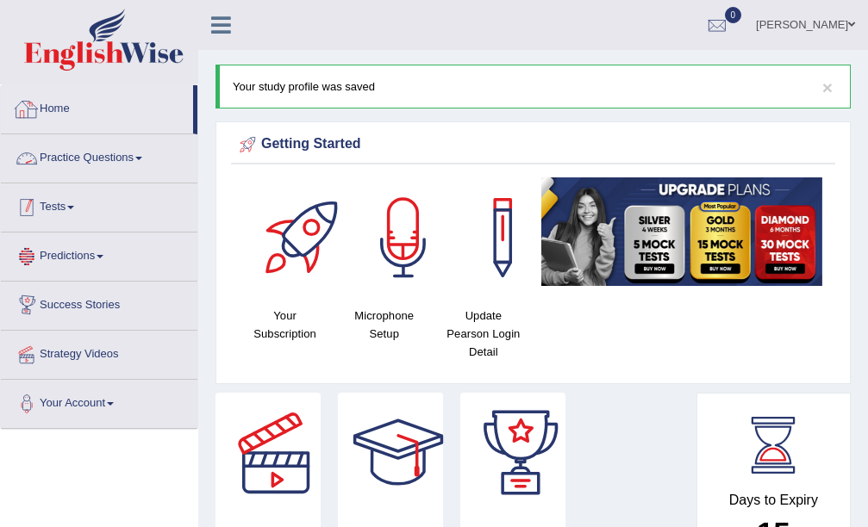
click at [119, 206] on link "Tests" at bounding box center [99, 205] width 197 height 43
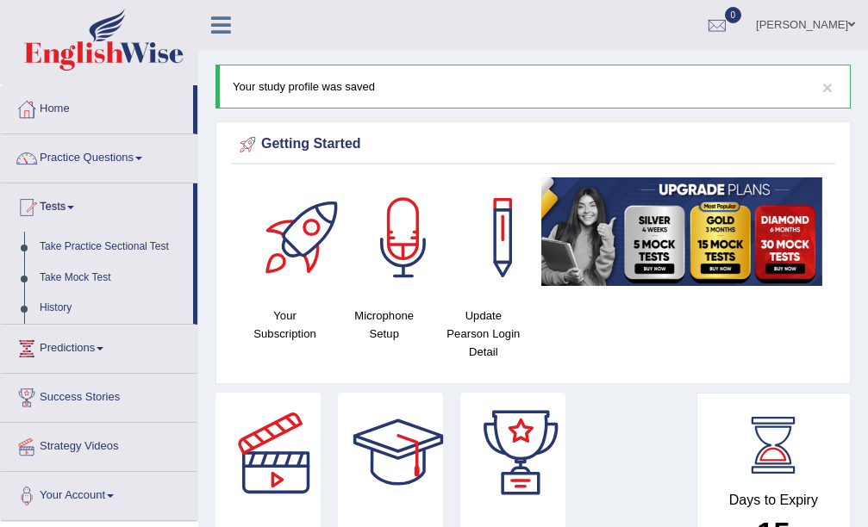
click at [89, 279] on link "Take Mock Test" at bounding box center [112, 278] width 161 height 31
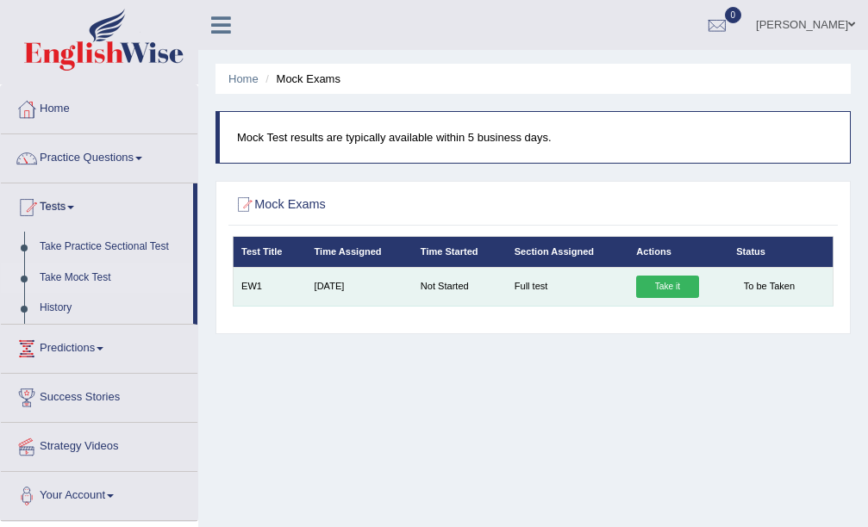
click at [517, 289] on td "Full test" at bounding box center [567, 286] width 122 height 39
click at [666, 287] on link "Take it" at bounding box center [667, 287] width 62 height 22
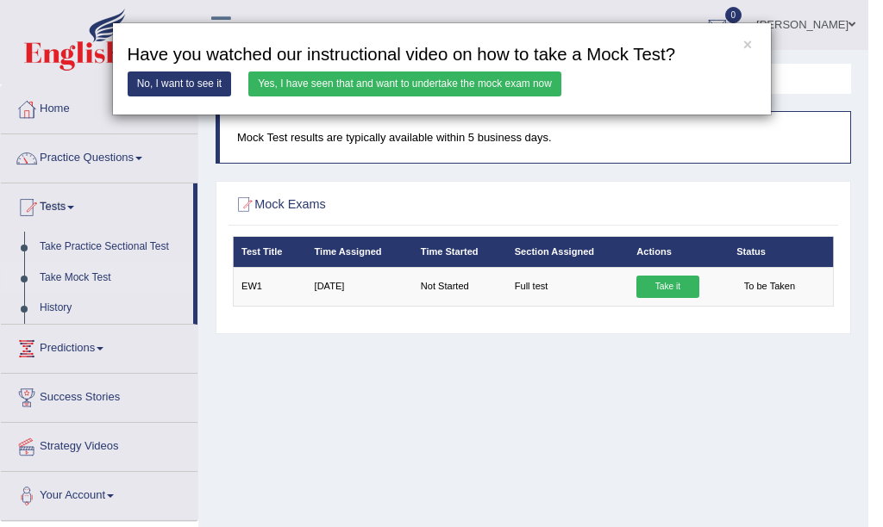
click at [128, 153] on div "× Have you watched our instructional video on how to take a Mock Test? No, I wa…" at bounding box center [441, 263] width 883 height 527
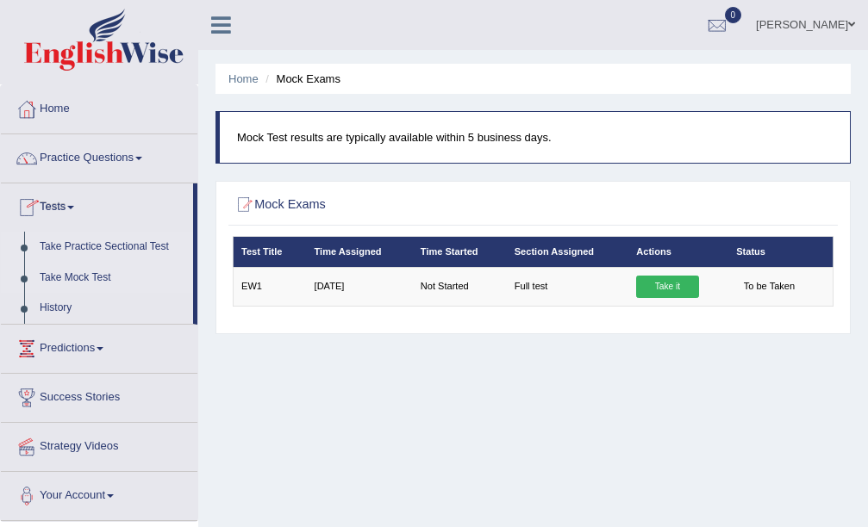
click at [120, 245] on link "Take Practice Sectional Test" at bounding box center [112, 247] width 161 height 31
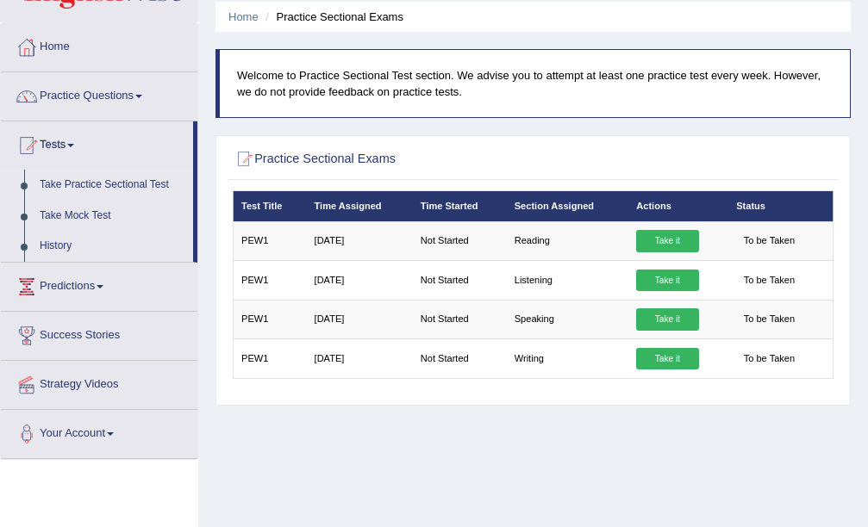
scroll to position [33, 0]
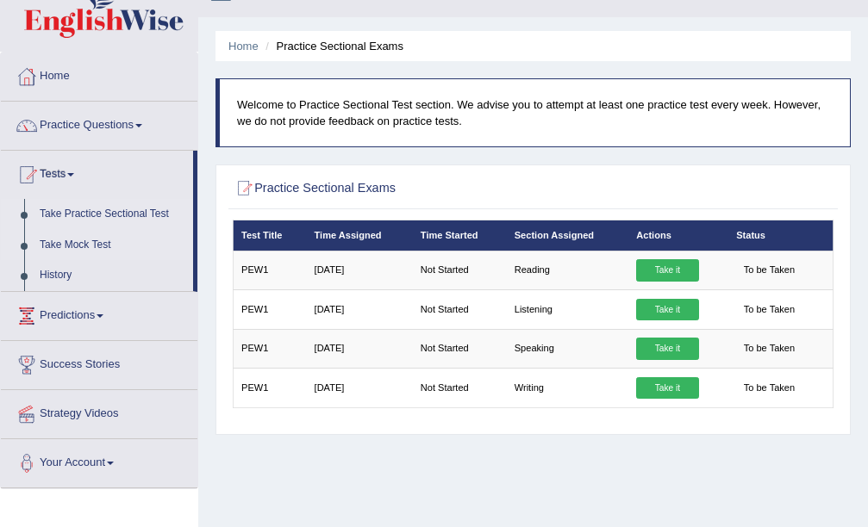
click at [99, 240] on link "Take Mock Test" at bounding box center [112, 245] width 161 height 31
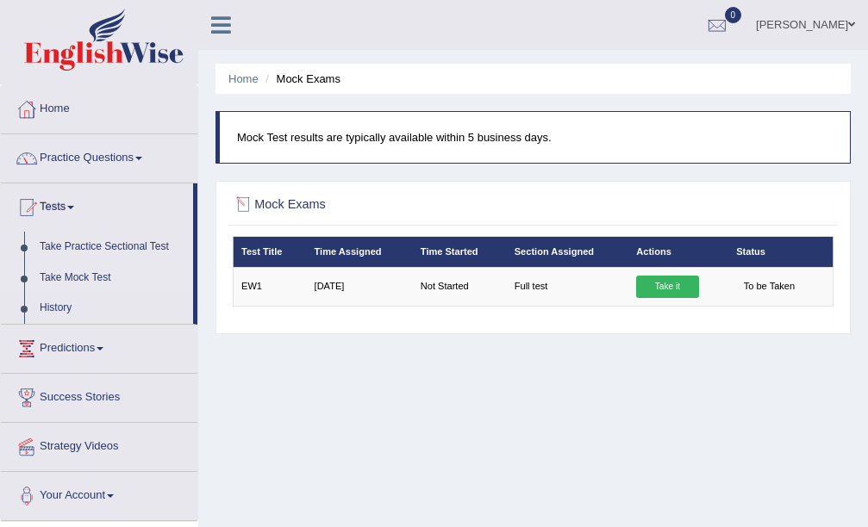
click at [250, 207] on div at bounding box center [244, 205] width 22 height 22
click at [240, 209] on div at bounding box center [244, 205] width 22 height 22
click at [240, 208] on div at bounding box center [244, 205] width 22 height 22
click at [243, 203] on div at bounding box center [244, 205] width 22 height 22
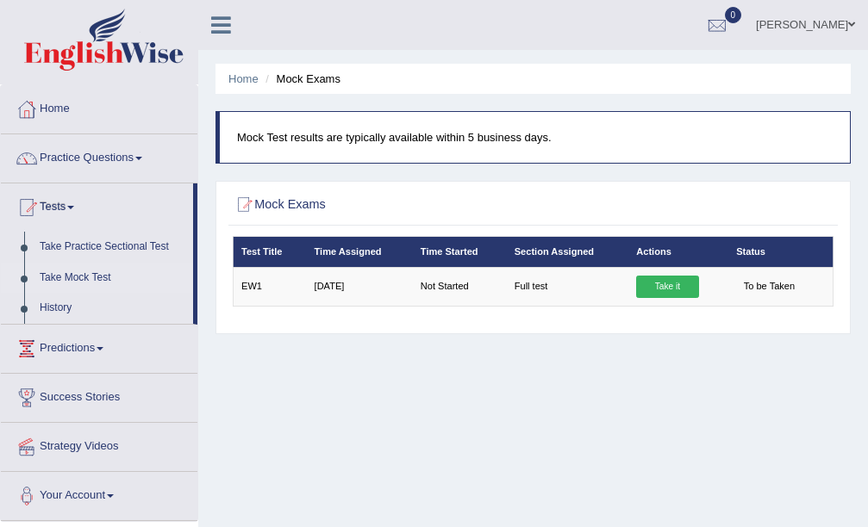
click at [302, 72] on li "Mock Exams" at bounding box center [300, 79] width 79 height 16
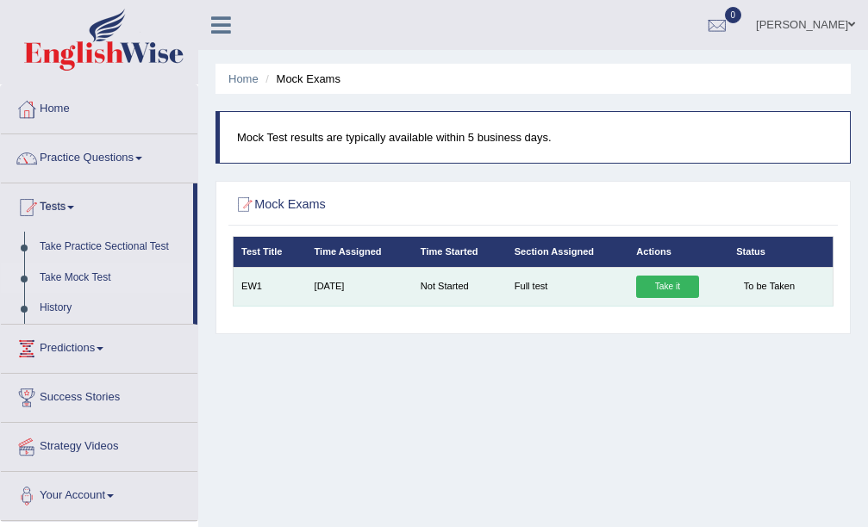
click at [784, 288] on span "To be Taken" at bounding box center [769, 287] width 66 height 22
click at [759, 284] on span "To be Taken" at bounding box center [769, 287] width 66 height 22
click at [662, 284] on link "Take it" at bounding box center [667, 287] width 62 height 22
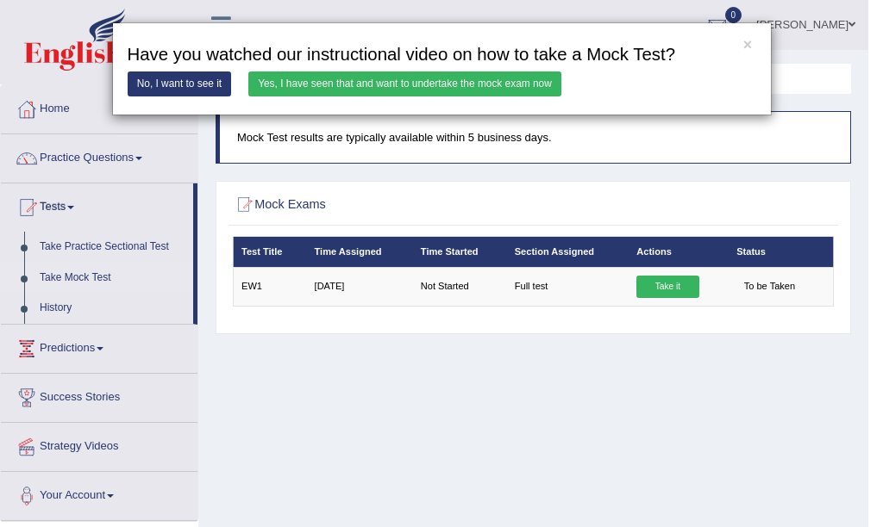
click at [428, 84] on link "Yes, I have seen that and want to undertake the mock exam now" at bounding box center [404, 84] width 313 height 25
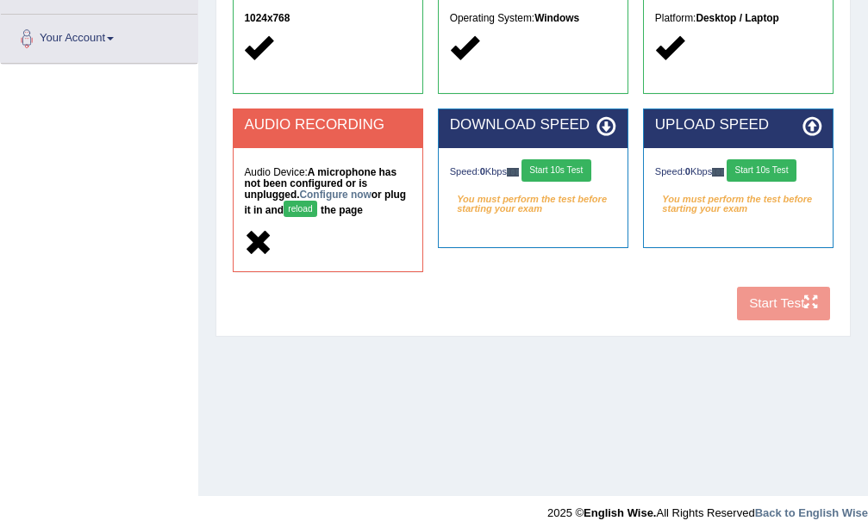
scroll to position [377, 0]
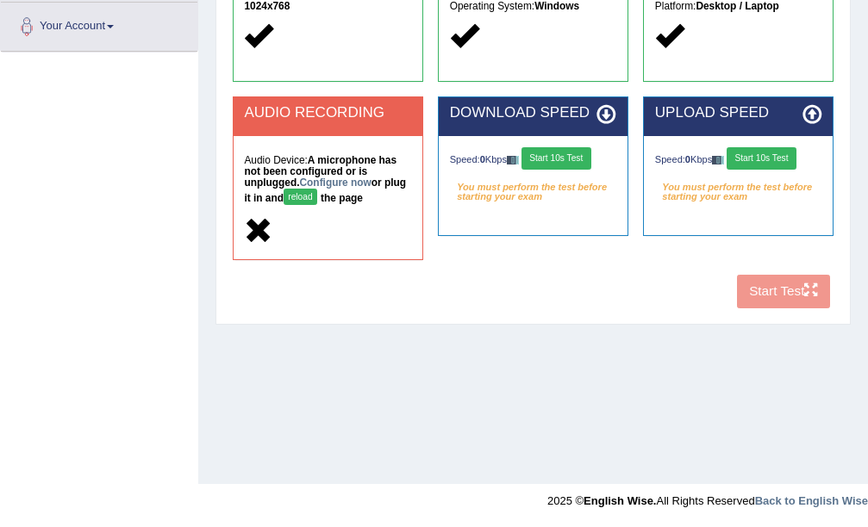
click at [791, 294] on div "COOKIES Cookies Enabled JAVASCRIPT Javascript Enabled BROWSER Browser: Chrome S…" at bounding box center [532, 52] width 608 height 527
click at [765, 286] on div "COOKIES Cookies Enabled JAVASCRIPT Javascript Enabled BROWSER Browser: Chrome S…" at bounding box center [532, 52] width 608 height 527
click at [768, 290] on div "COOKIES Cookies Enabled JAVASCRIPT Javascript Enabled BROWSER Browser: Chrome S…" at bounding box center [532, 52] width 608 height 527
click at [772, 293] on div "COOKIES Cookies Enabled JAVASCRIPT Javascript Enabled BROWSER Browser: Chrome S…" at bounding box center [532, 52] width 608 height 527
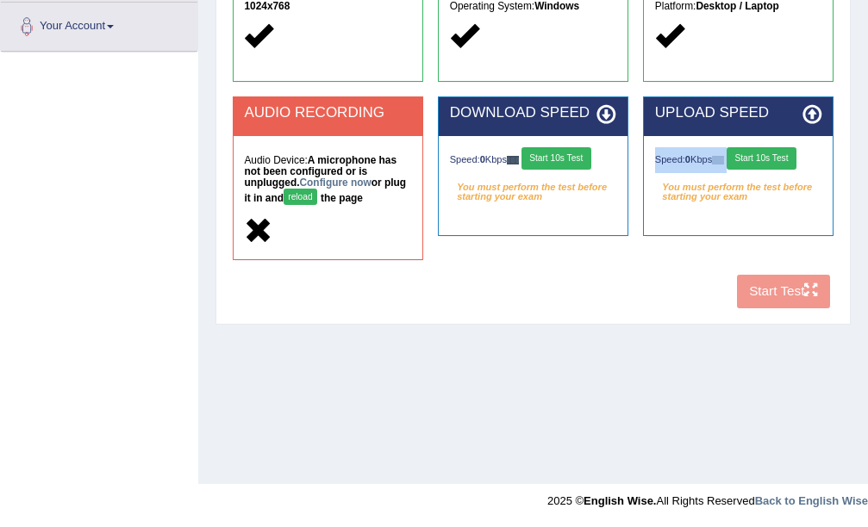
click at [772, 293] on div "COOKIES Cookies Enabled JAVASCRIPT Javascript Enabled BROWSER Browser: Chrome S…" at bounding box center [532, 52] width 608 height 527
click at [783, 155] on button "Start 10s Test" at bounding box center [762, 158] width 70 height 22
click at [742, 170] on button "Start 10s Test" at bounding box center [777, 158] width 70 height 22
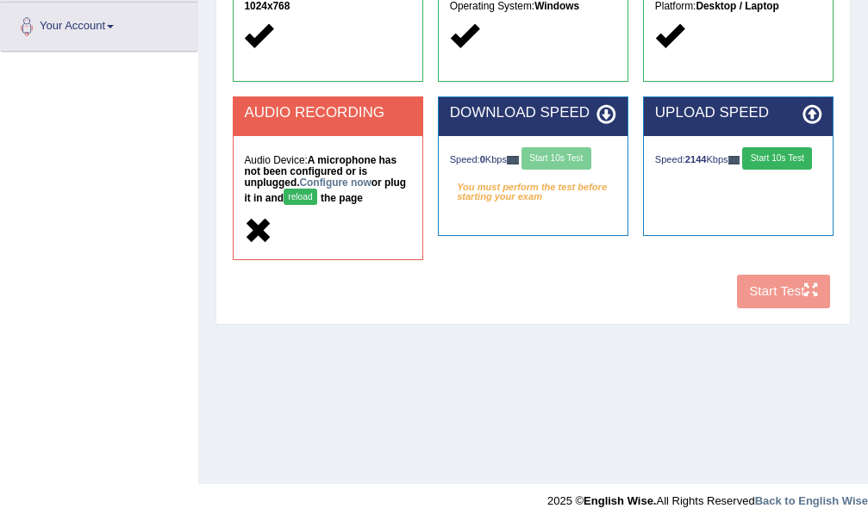
click at [773, 296] on div "COOKIES Cookies Enabled JAVASCRIPT Javascript Enabled BROWSER Browser: Chrome S…" at bounding box center [532, 52] width 608 height 527
click at [780, 294] on div "COOKIES Cookies Enabled JAVASCRIPT Javascript Enabled BROWSER Browser: Chrome S…" at bounding box center [532, 52] width 608 height 527
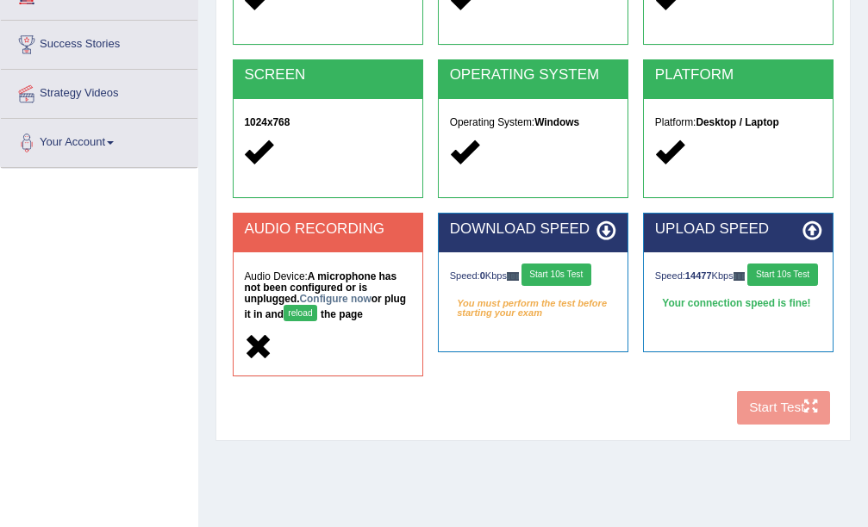
scroll to position [291, 0]
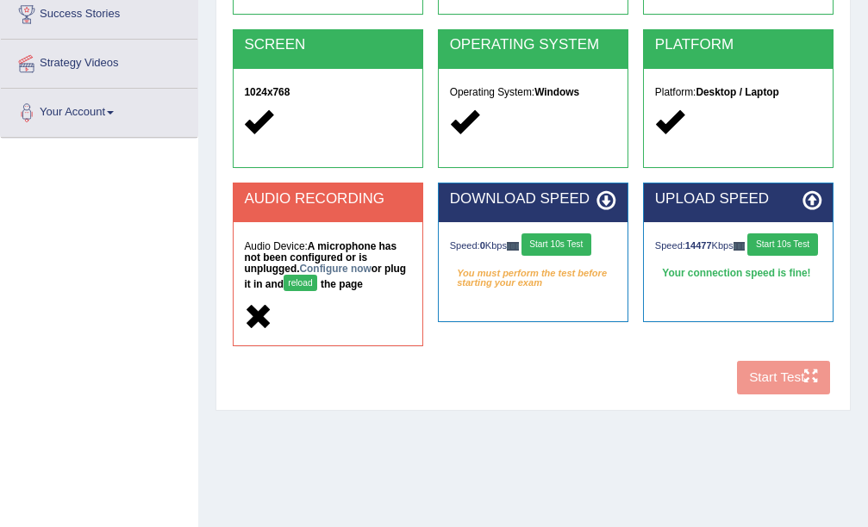
click at [735, 285] on div "Your connection speed is fine!" at bounding box center [738, 274] width 167 height 22
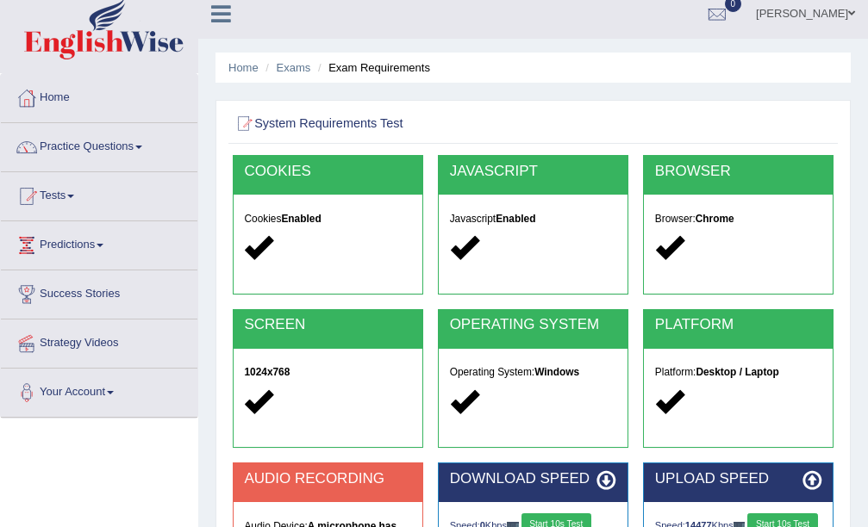
scroll to position [0, 0]
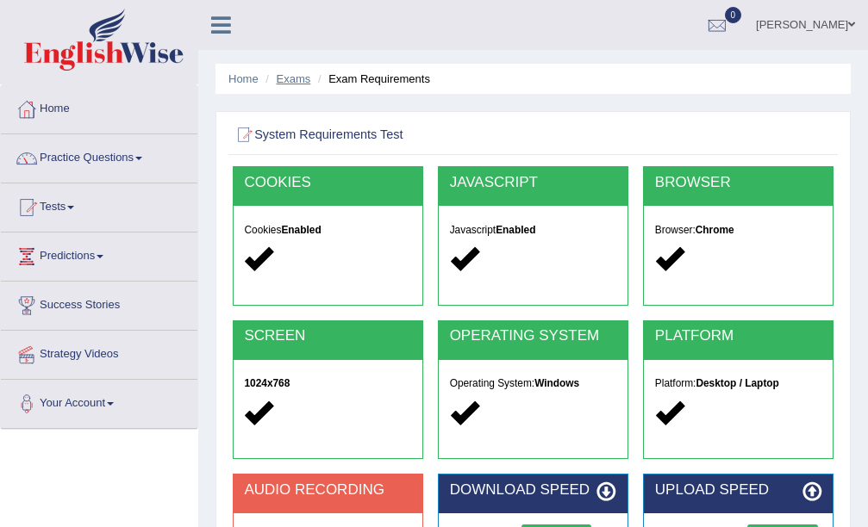
click at [291, 78] on link "Exams" at bounding box center [294, 78] width 34 height 13
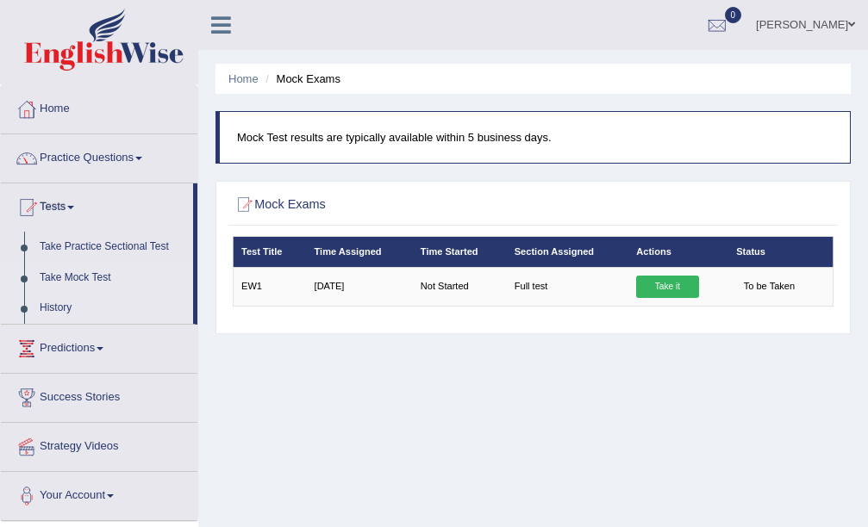
click at [100, 303] on link "History" at bounding box center [112, 308] width 161 height 31
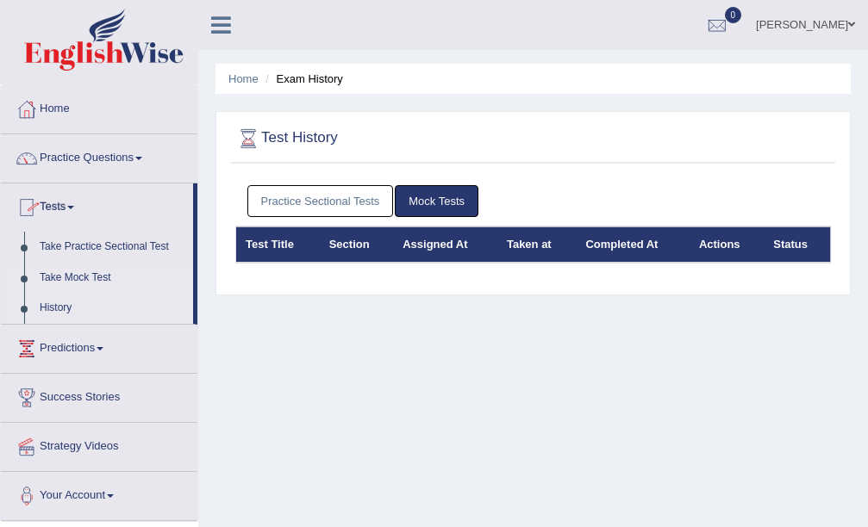
click at [86, 268] on link "Take Mock Test" at bounding box center [112, 278] width 161 height 31
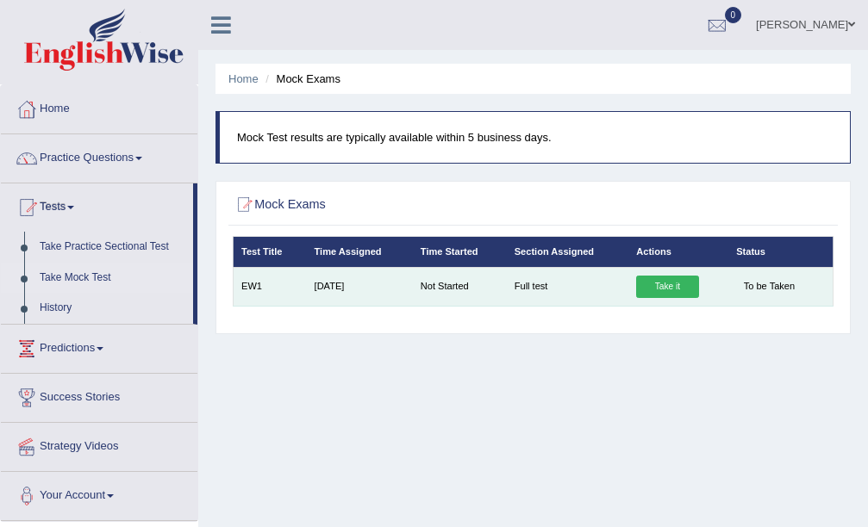
click at [442, 283] on td "Not Started" at bounding box center [459, 286] width 94 height 39
click at [641, 281] on link "Take it" at bounding box center [667, 287] width 62 height 22
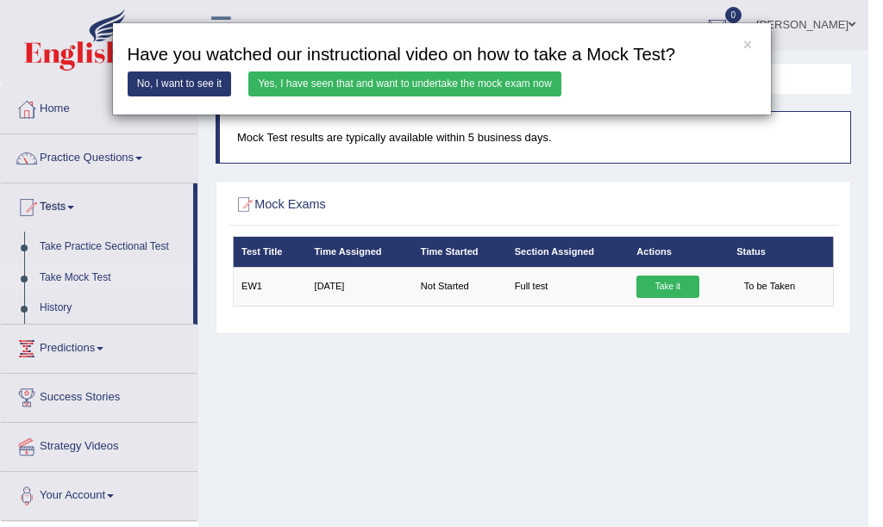
click at [191, 75] on link "No, I want to see it" at bounding box center [180, 84] width 104 height 25
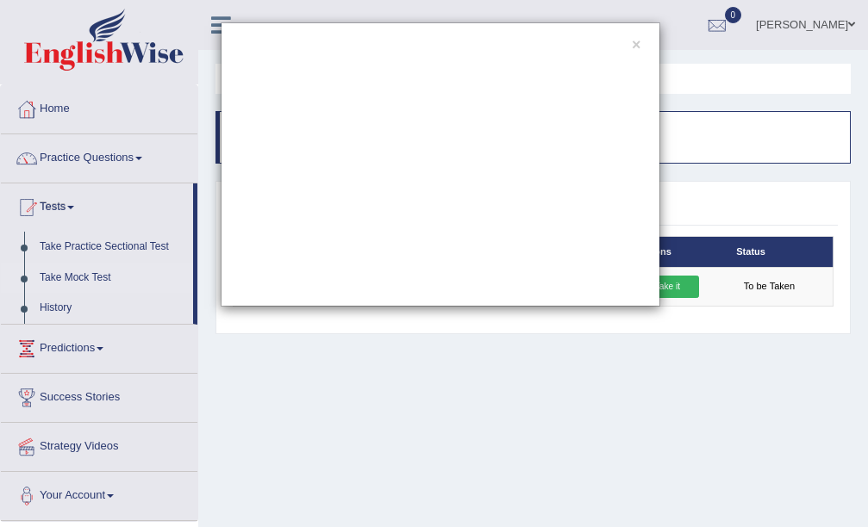
click at [58, 305] on div "×" at bounding box center [440, 164] width 856 height 284
click at [74, 202] on div "×" at bounding box center [440, 164] width 856 height 284
click at [75, 205] on div "×" at bounding box center [440, 164] width 856 height 284
click at [633, 46] on button "×" at bounding box center [636, 46] width 9 height 16
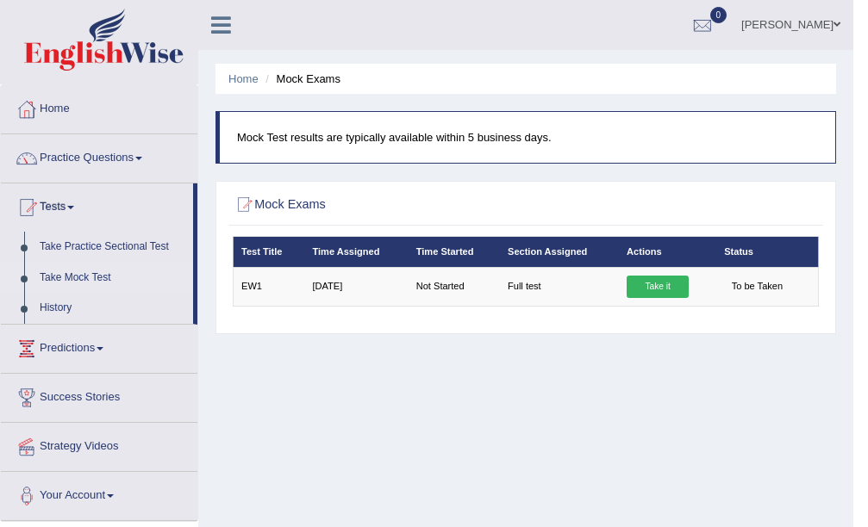
click at [830, 20] on link "[PERSON_NAME]" at bounding box center [790, 22] width 125 height 45
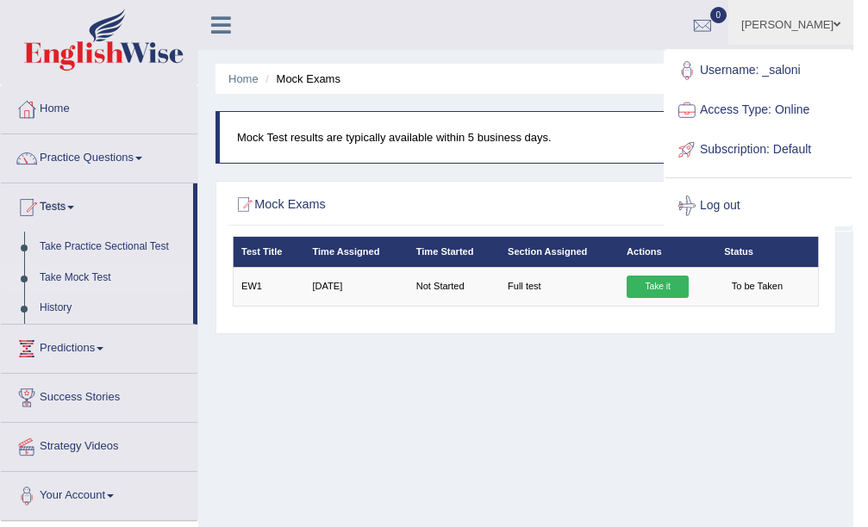
click at [735, 209] on link "Log out" at bounding box center [758, 206] width 186 height 40
